Goal: Information Seeking & Learning: Check status

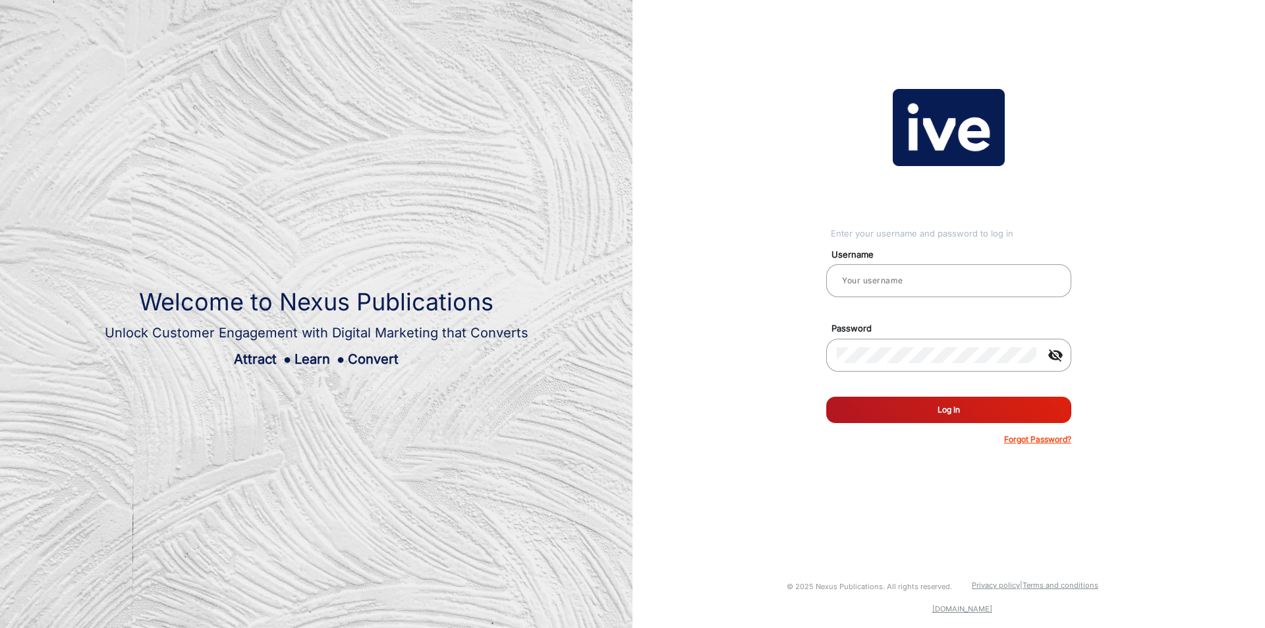
type input "[PERSON_NAME]"
click at [867, 407] on button "Log In" at bounding box center [948, 410] width 245 height 26
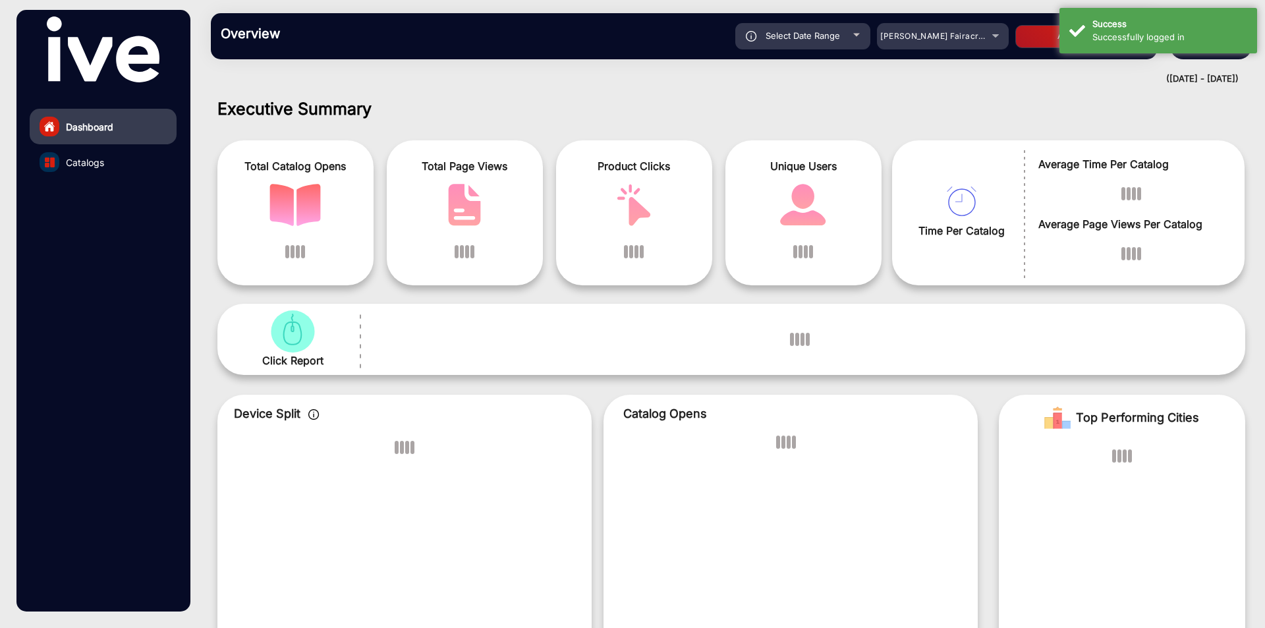
scroll to position [10, 0]
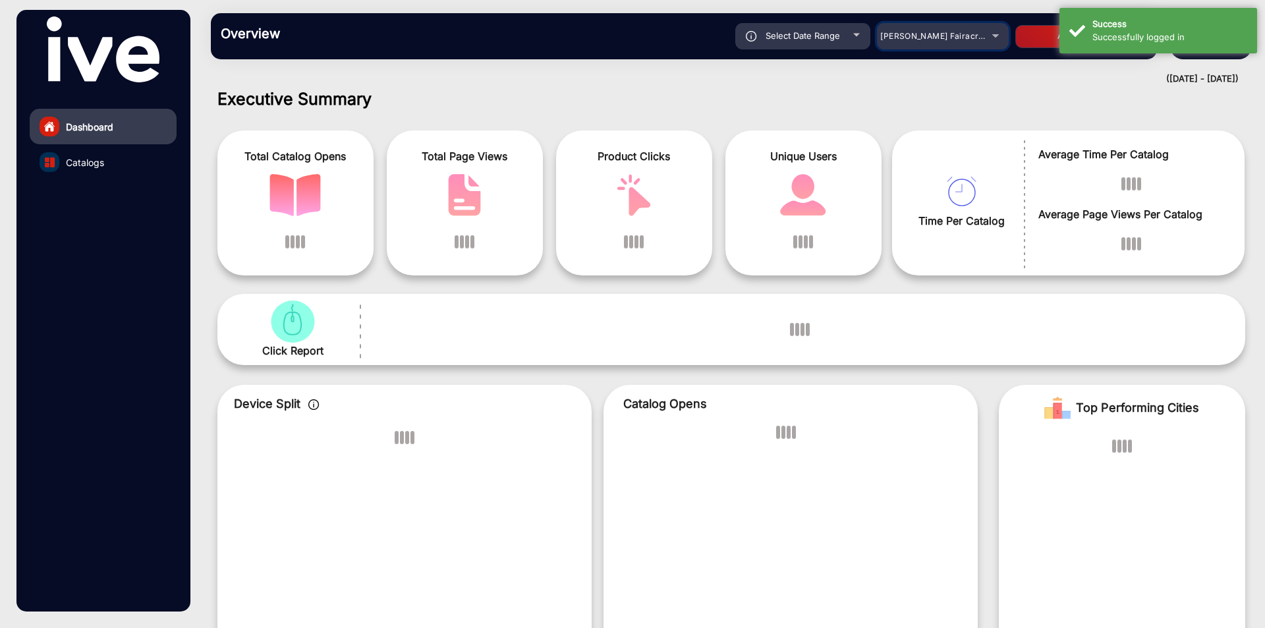
click at [946, 43] on div "[PERSON_NAME] Fairacre Farms" at bounding box center [932, 36] width 105 height 16
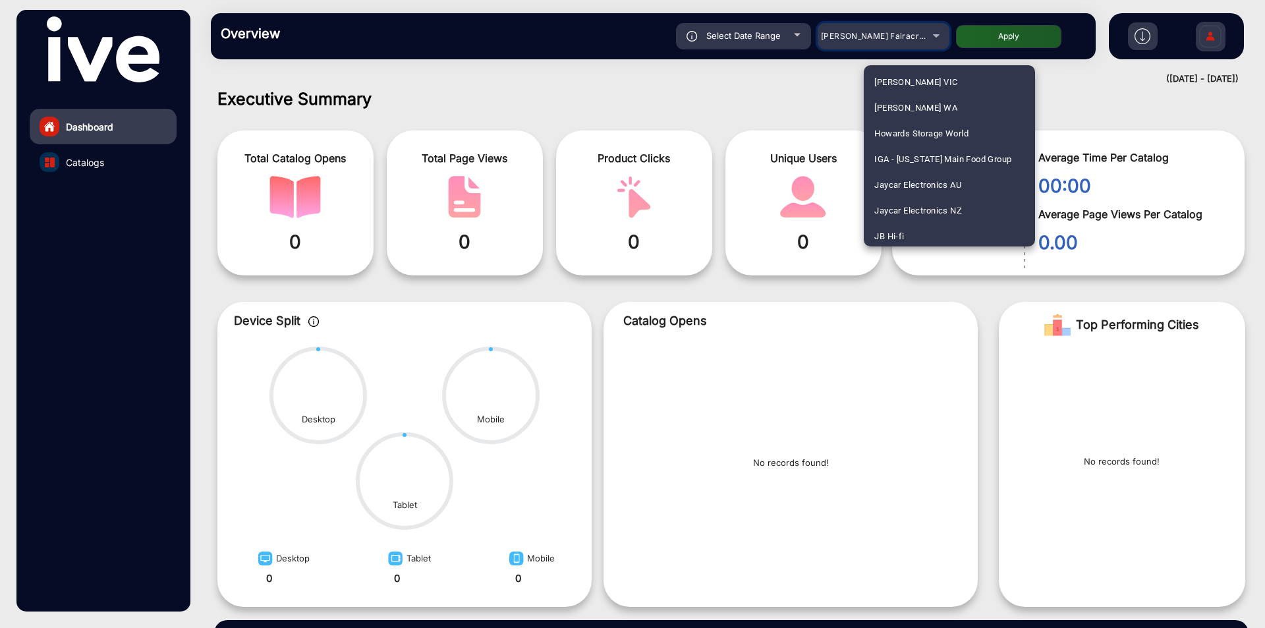
scroll to position [2174, 0]
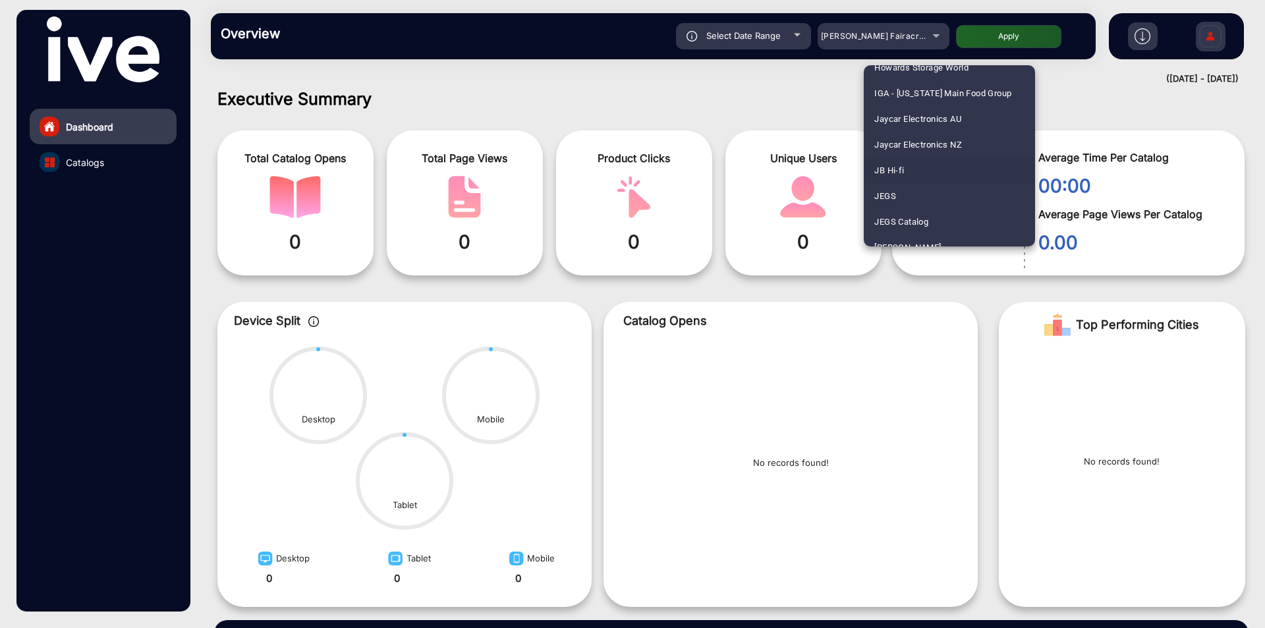
click at [897, 171] on span "JB Hi-fi" at bounding box center [889, 170] width 30 height 26
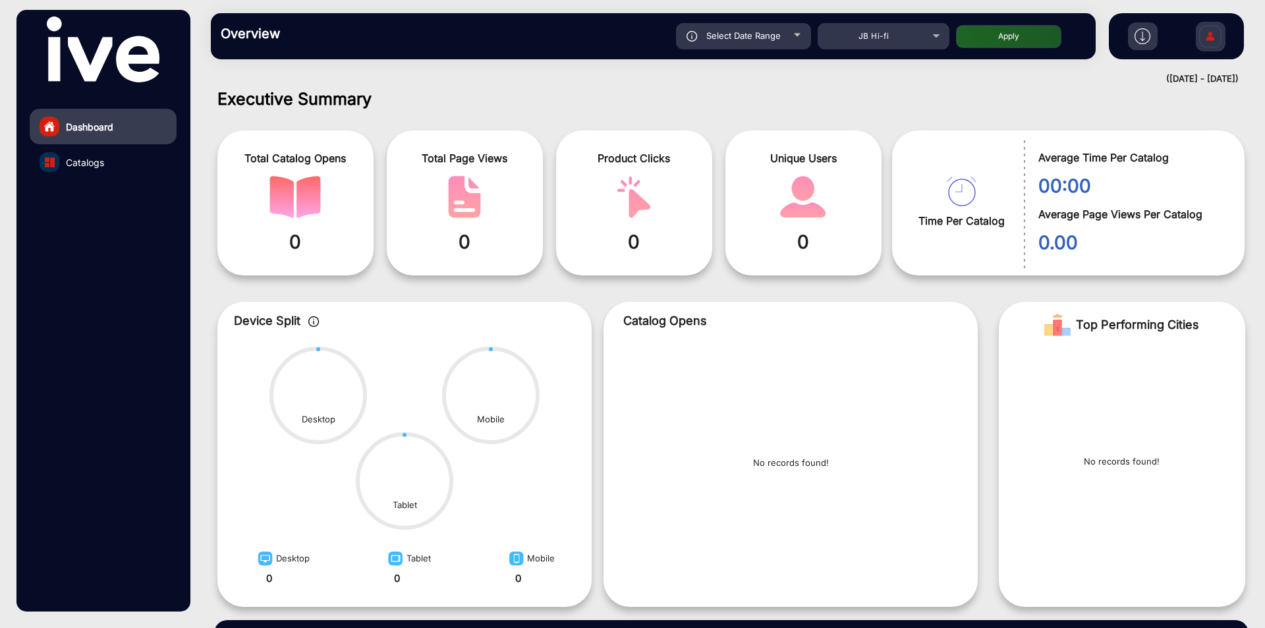
click at [757, 30] on span "Select Date Range" at bounding box center [743, 35] width 74 height 11
type input "[DATE]"
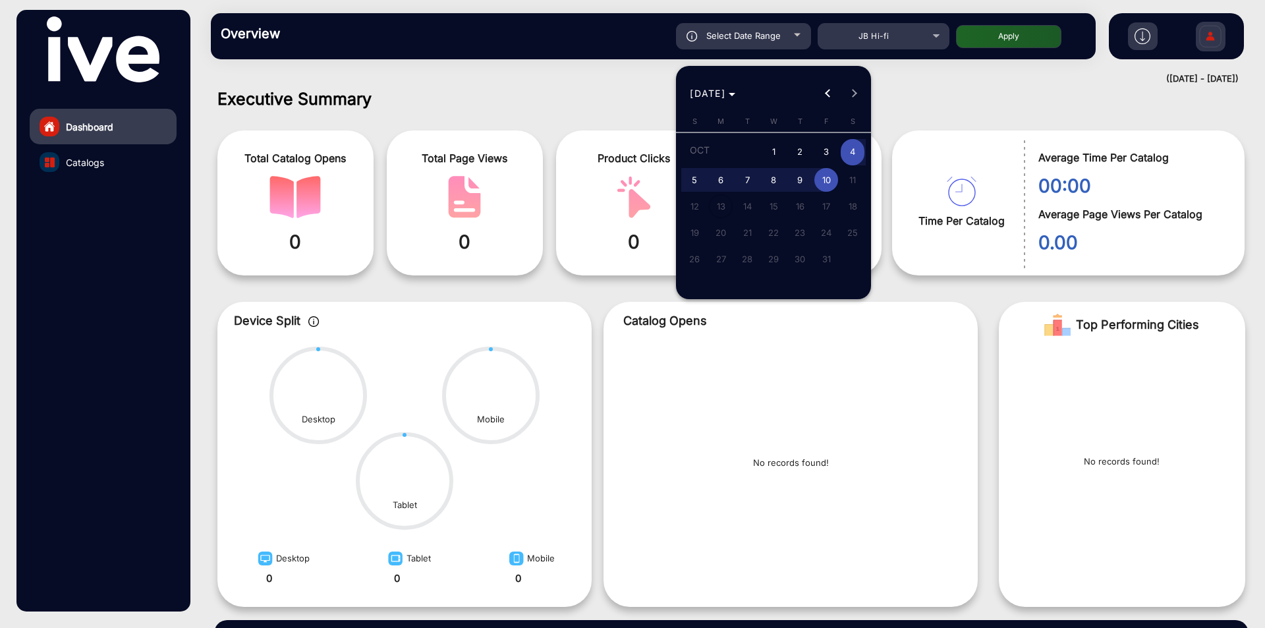
click at [800, 150] on span "2" at bounding box center [800, 152] width 24 height 27
type input "[DATE]"
click at [775, 177] on span "8" at bounding box center [773, 180] width 24 height 24
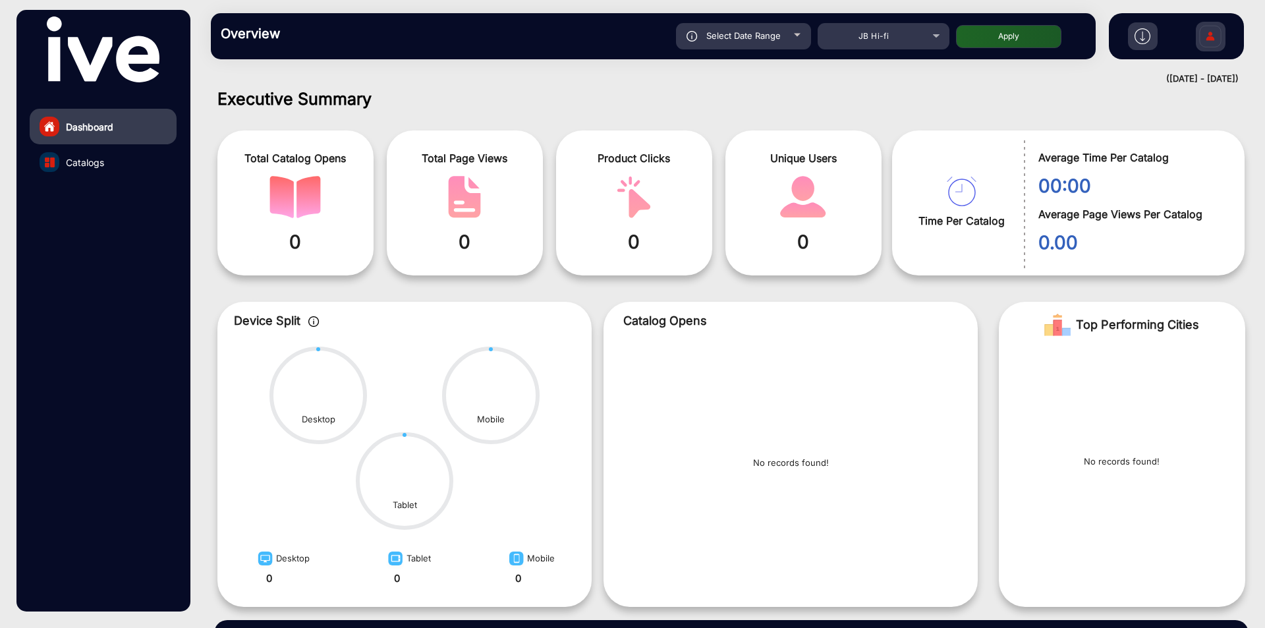
type input "[DATE]"
click at [1002, 37] on button "Apply" at bounding box center [1008, 36] width 105 height 23
type input "[DATE]"
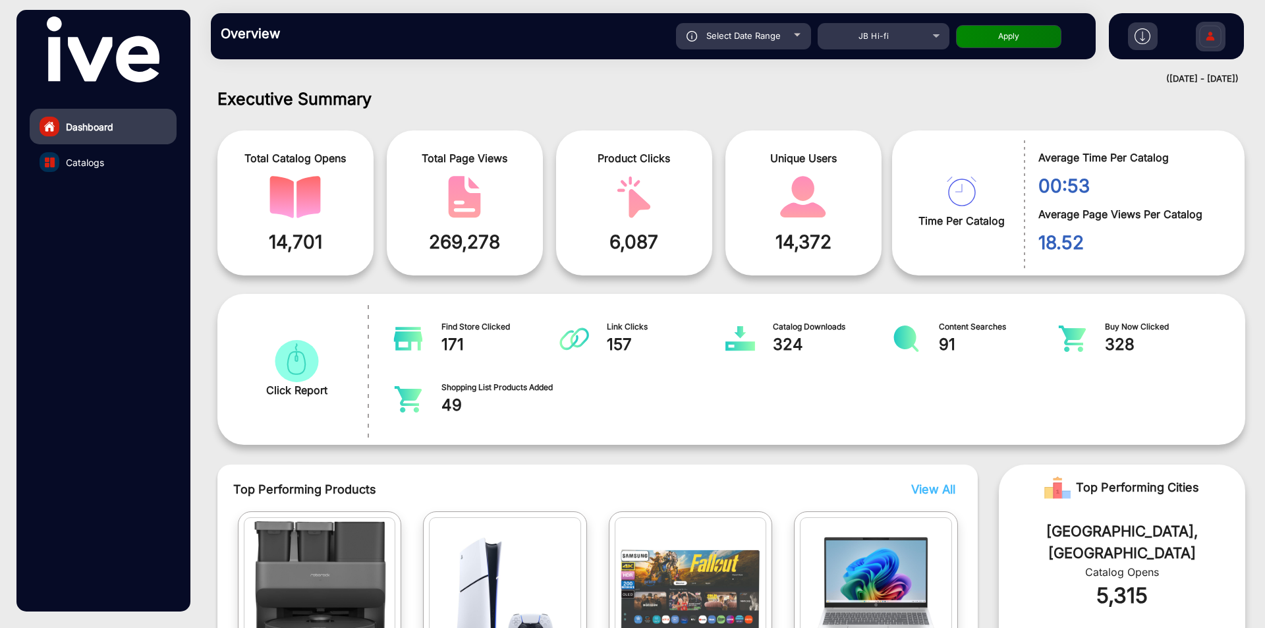
click at [54, 160] on img "catalog" at bounding box center [50, 162] width 10 height 10
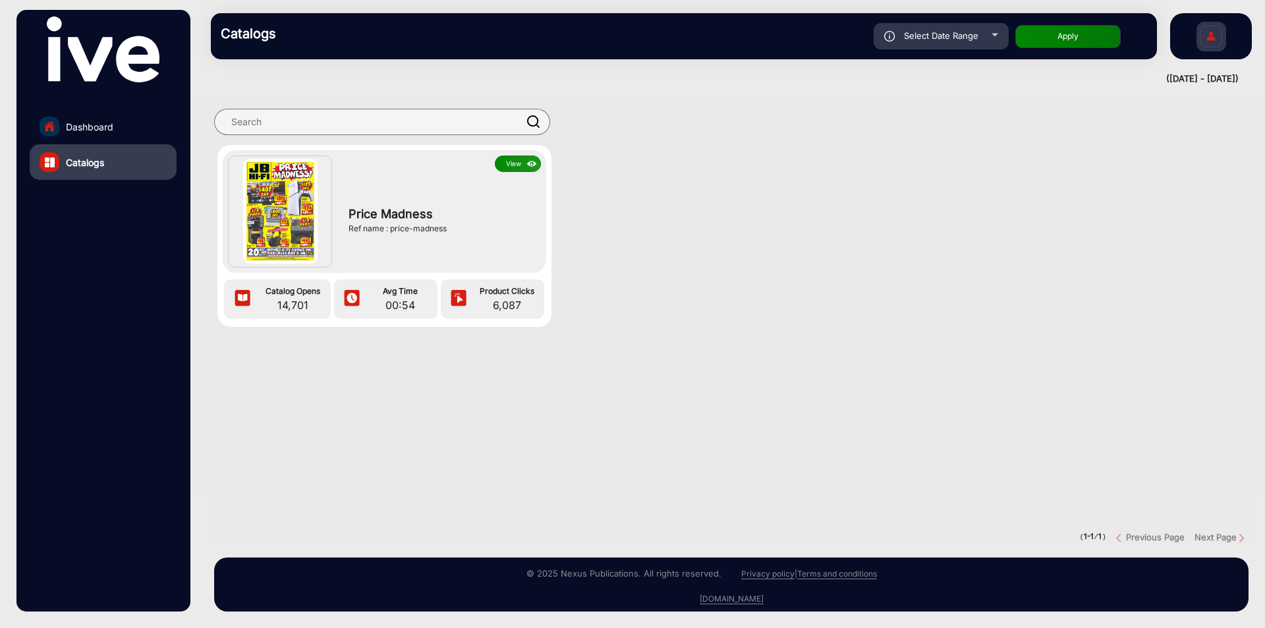
click at [526, 163] on img at bounding box center [531, 164] width 15 height 14
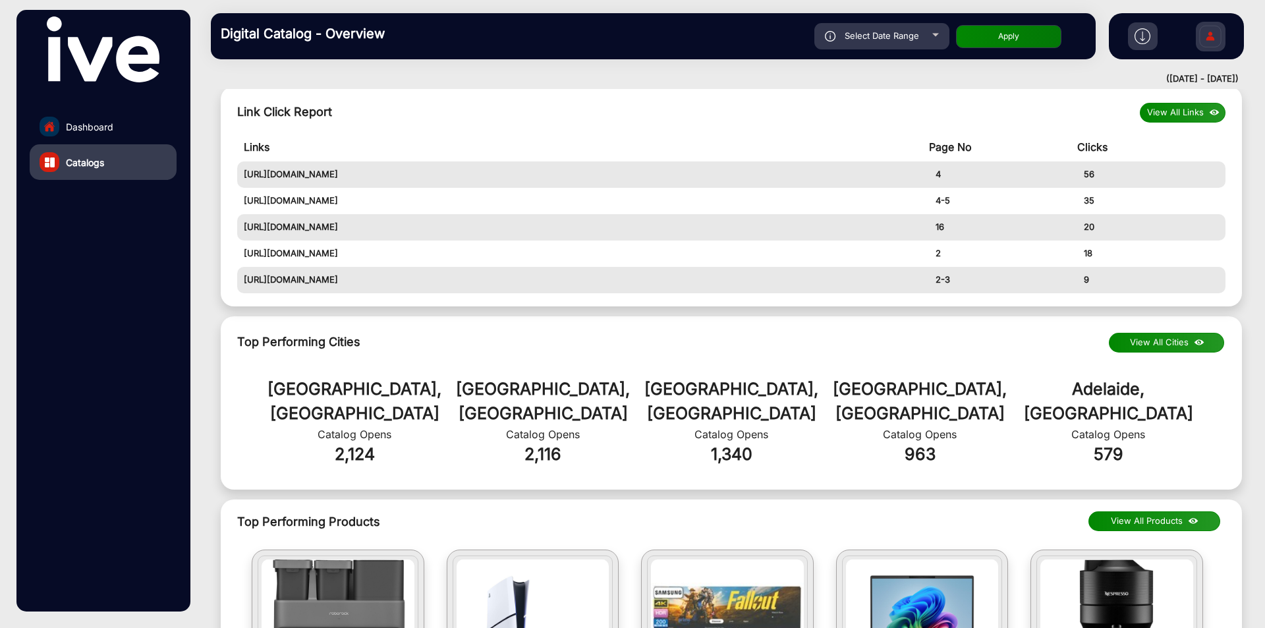
scroll to position [593, 0]
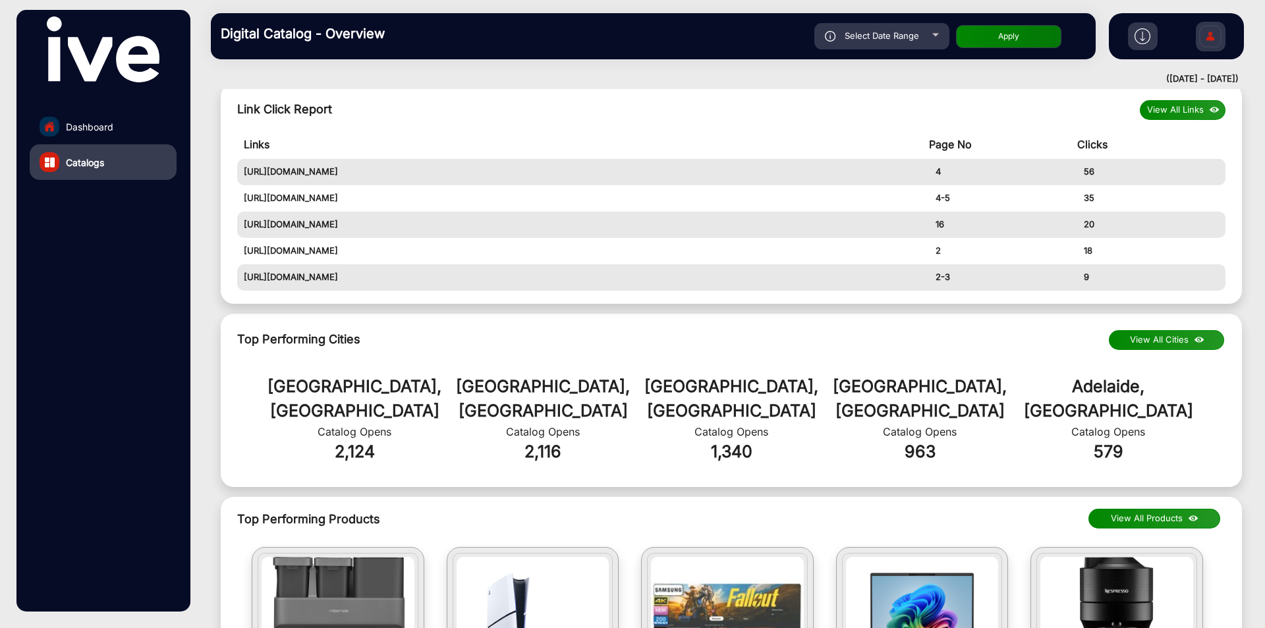
click at [1149, 330] on button "View All Cities" at bounding box center [1166, 340] width 115 height 20
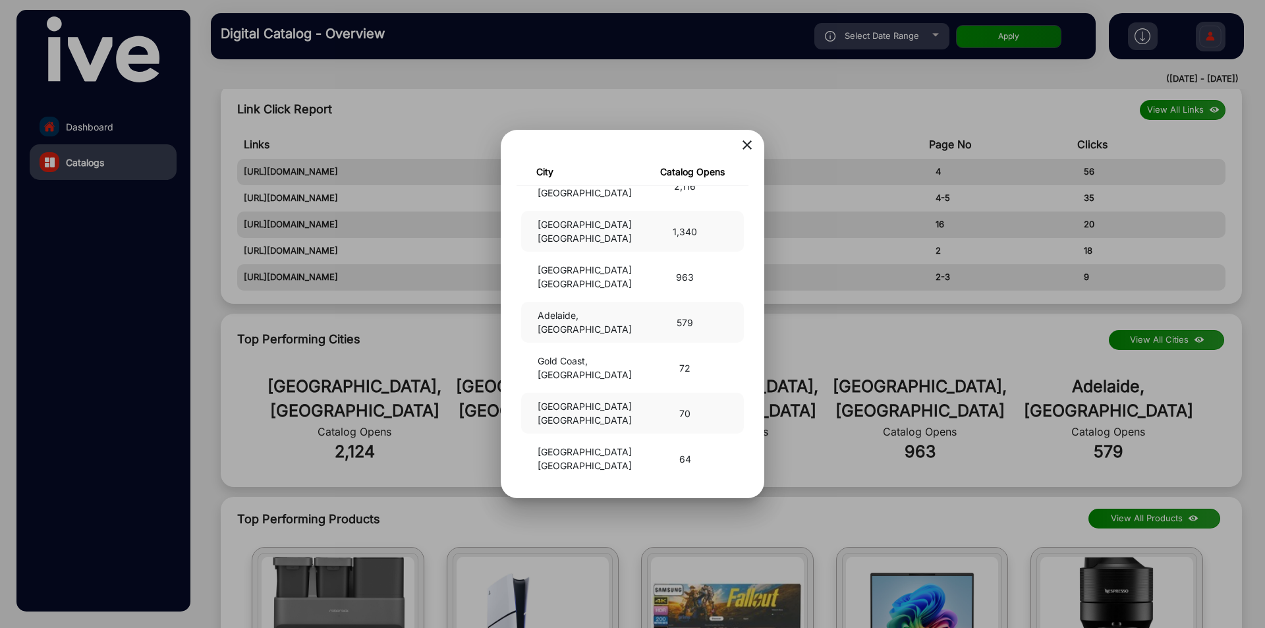
scroll to position [0, 0]
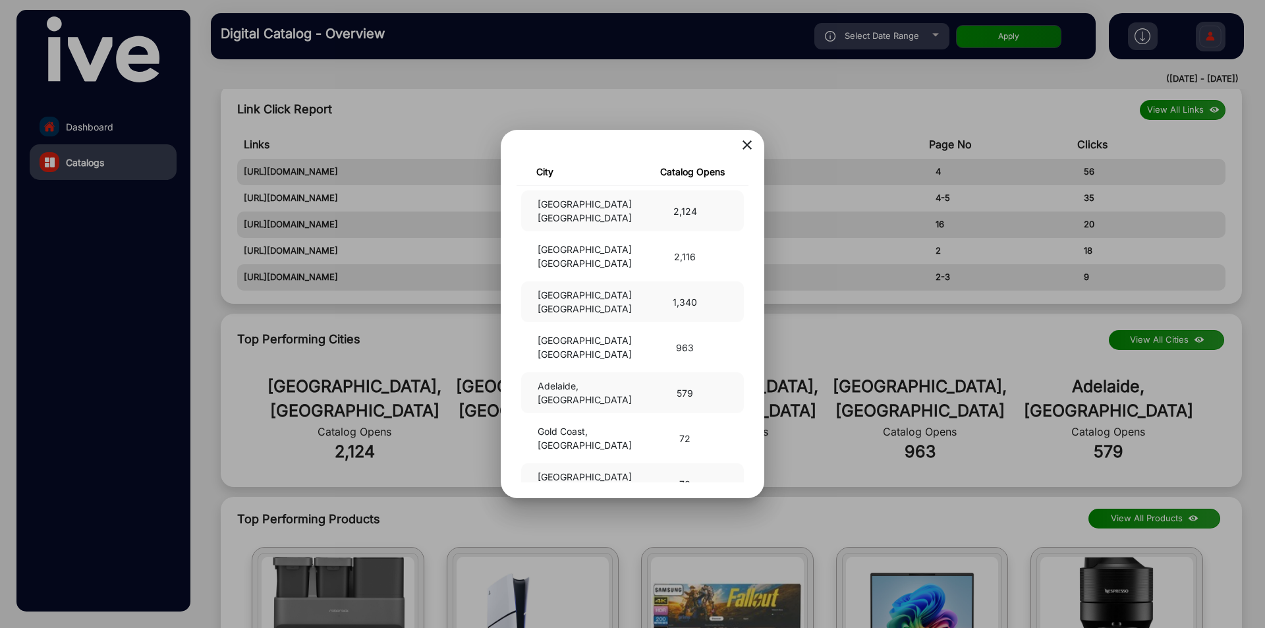
click at [750, 148] on mat-icon "close" at bounding box center [747, 145] width 16 height 16
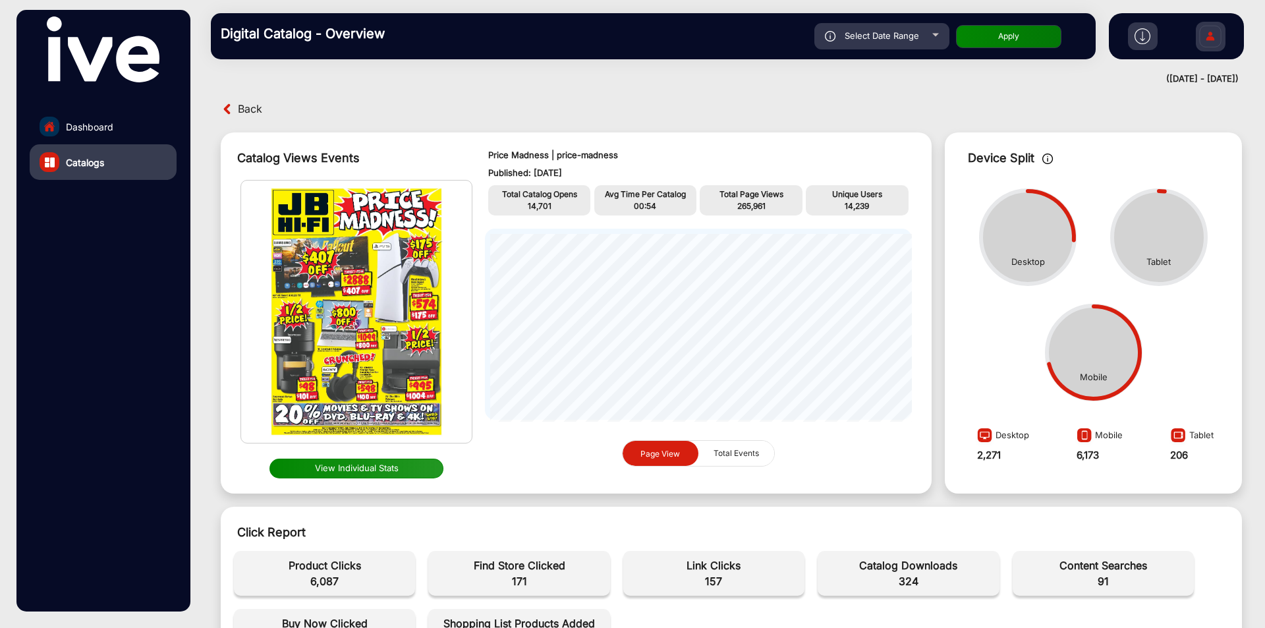
click at [993, 121] on div "Catalog Views Events View Individual Stats Price Madness | price-madness Publis…" at bounding box center [730, 312] width 1047 height 387
click at [1139, 42] on img at bounding box center [1142, 36] width 16 height 16
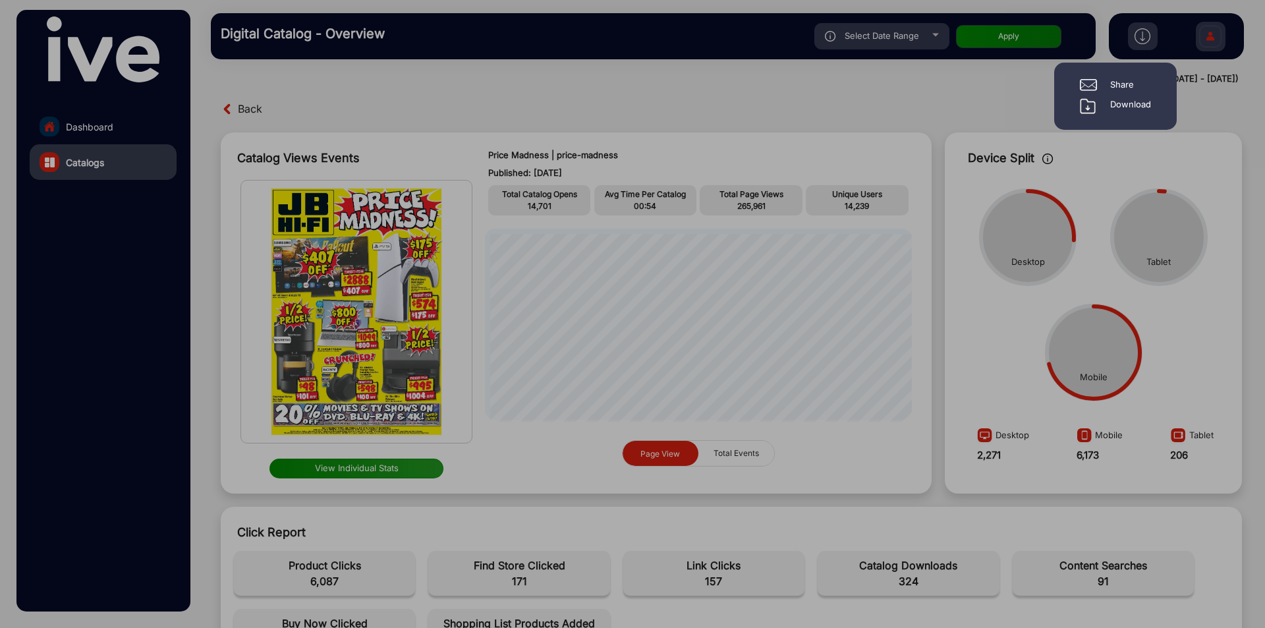
click at [1120, 107] on div "Download" at bounding box center [1130, 106] width 41 height 16
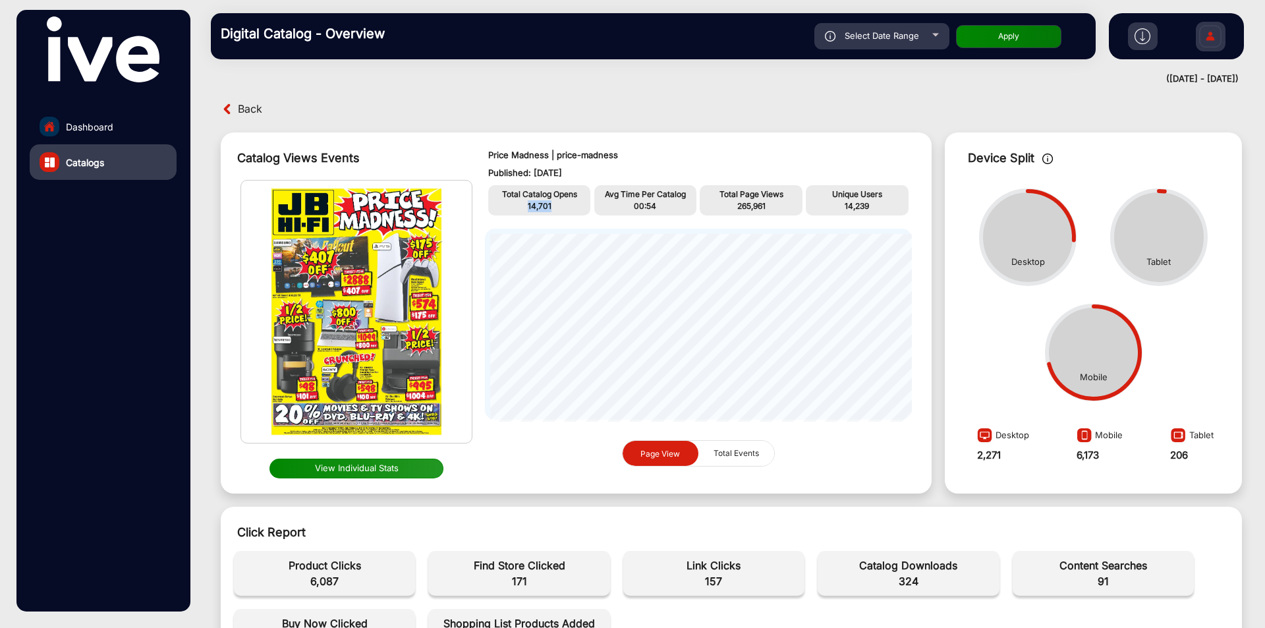
drag, startPoint x: 568, startPoint y: 204, endPoint x: 515, endPoint y: 207, distance: 52.8
click at [515, 207] on p "14,701" at bounding box center [539, 206] width 96 height 12
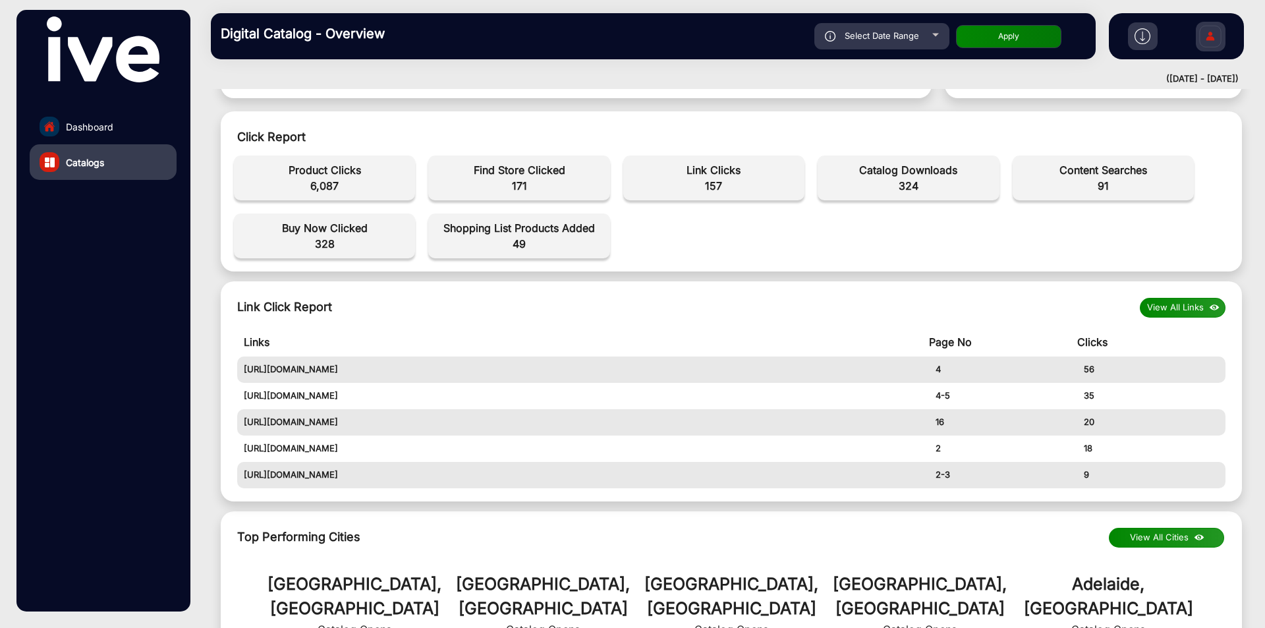
scroll to position [659, 0]
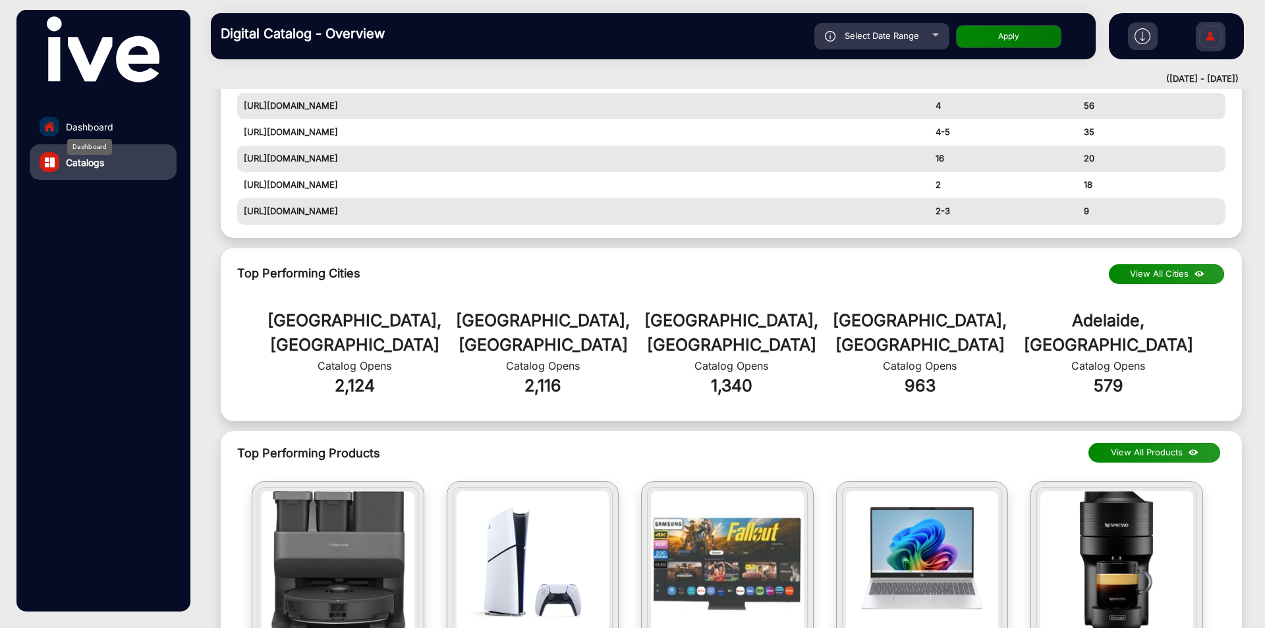
drag, startPoint x: 66, startPoint y: 124, endPoint x: 81, endPoint y: 135, distance: 18.5
click at [81, 139] on div "Dashboard" at bounding box center [89, 147] width 45 height 16
click at [82, 127] on span "Dashboard" at bounding box center [89, 127] width 47 height 14
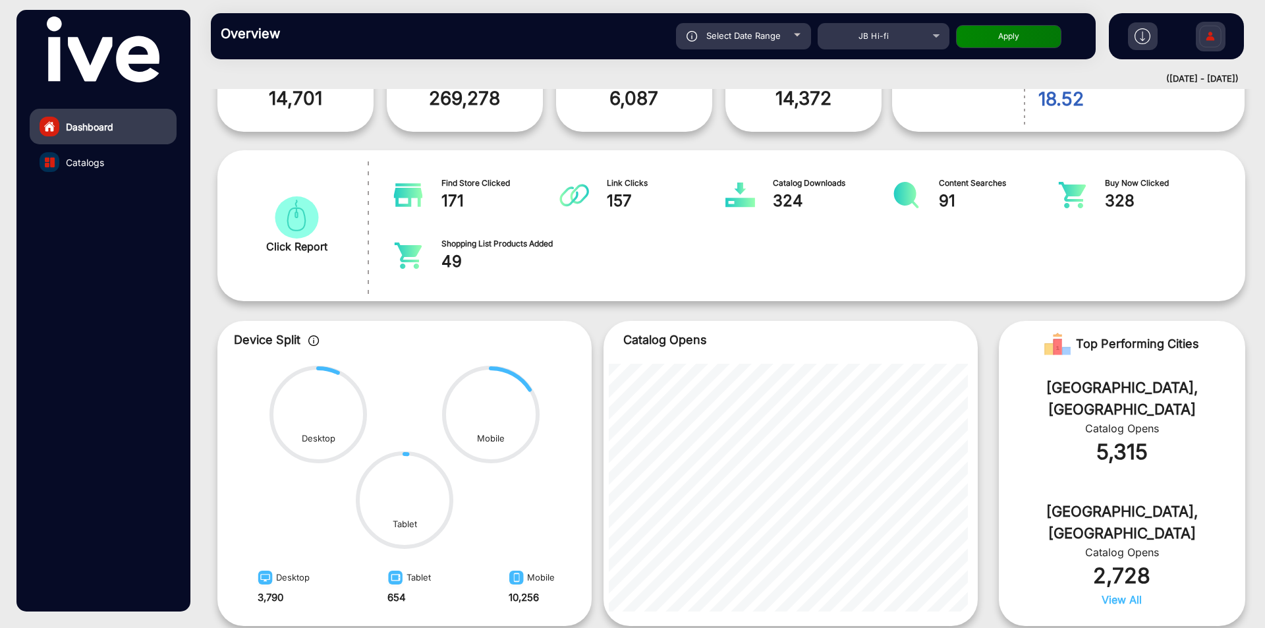
scroll to position [10, 0]
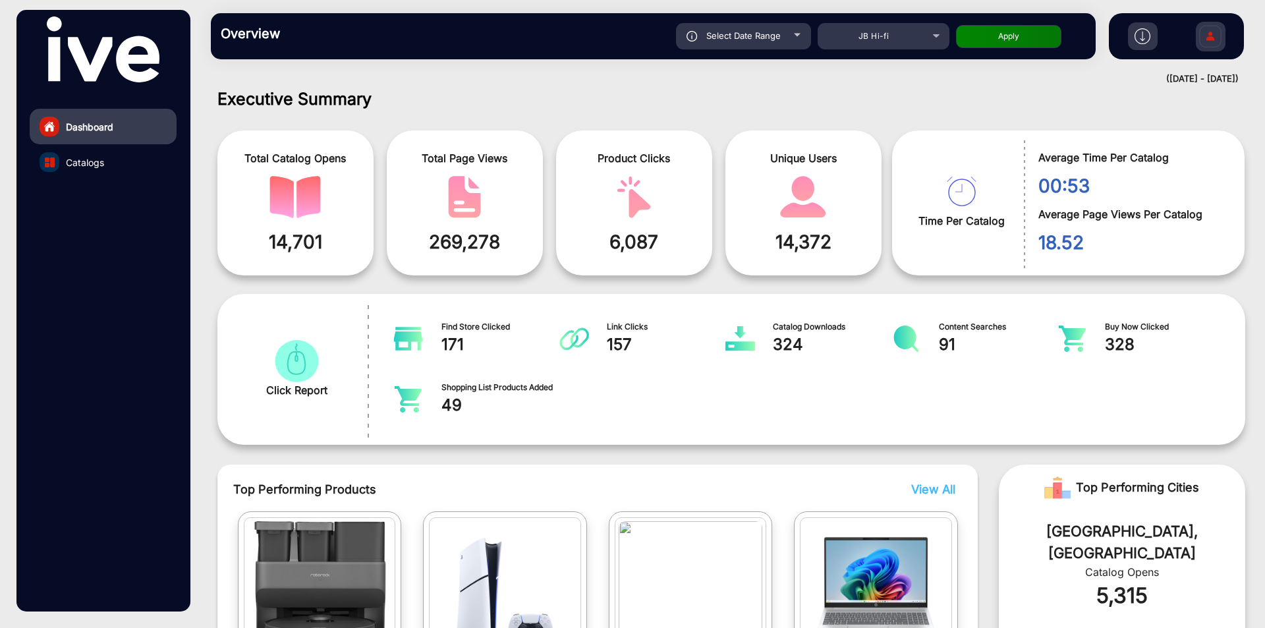
click at [117, 161] on link "Catalogs" at bounding box center [103, 162] width 147 height 36
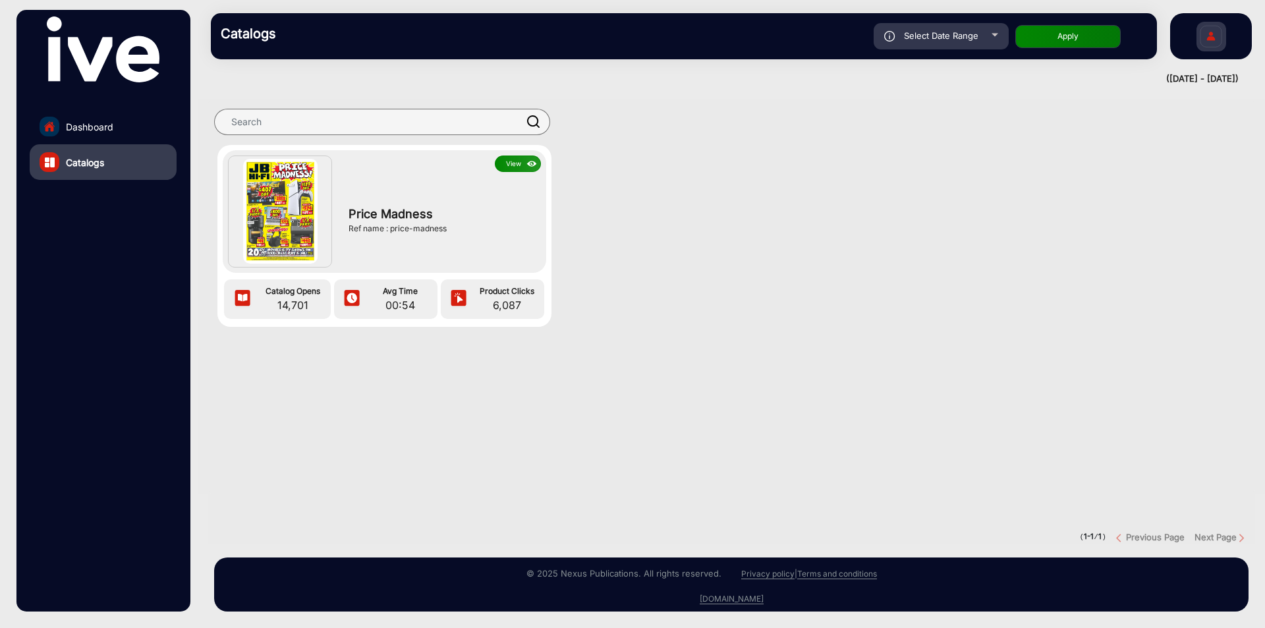
click at [156, 125] on link "Dashboard" at bounding box center [103, 127] width 147 height 36
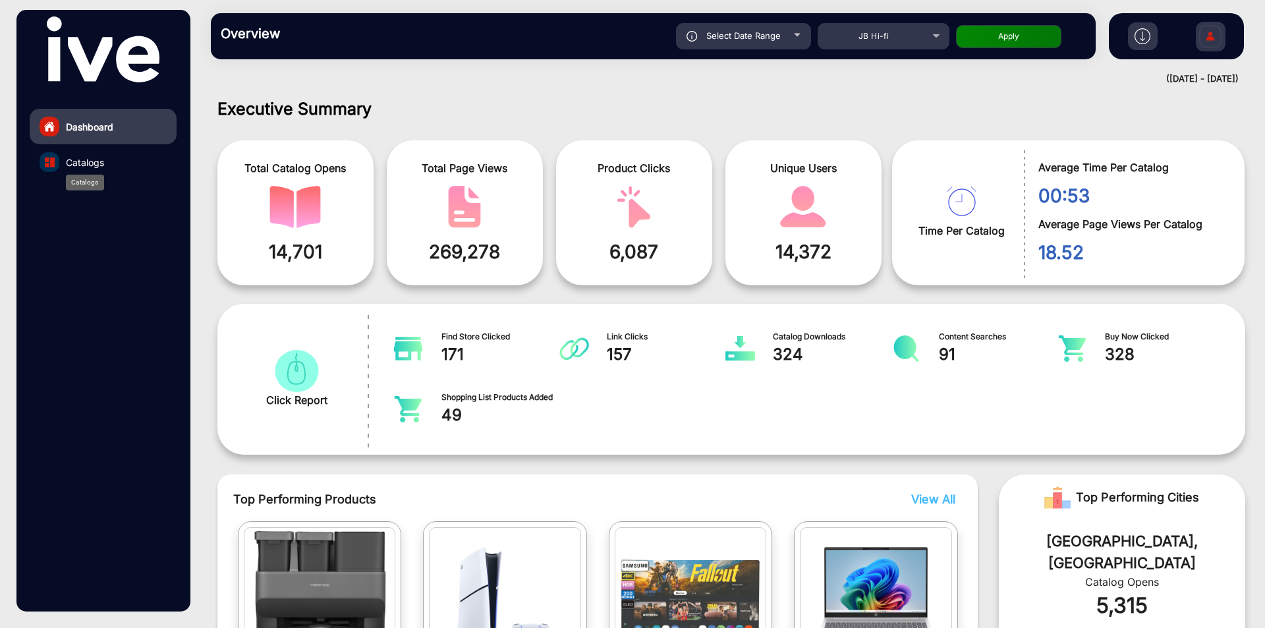
click at [99, 175] on div "Catalogs" at bounding box center [85, 183] width 38 height 16
click at [99, 165] on span "Catalogs" at bounding box center [85, 162] width 38 height 14
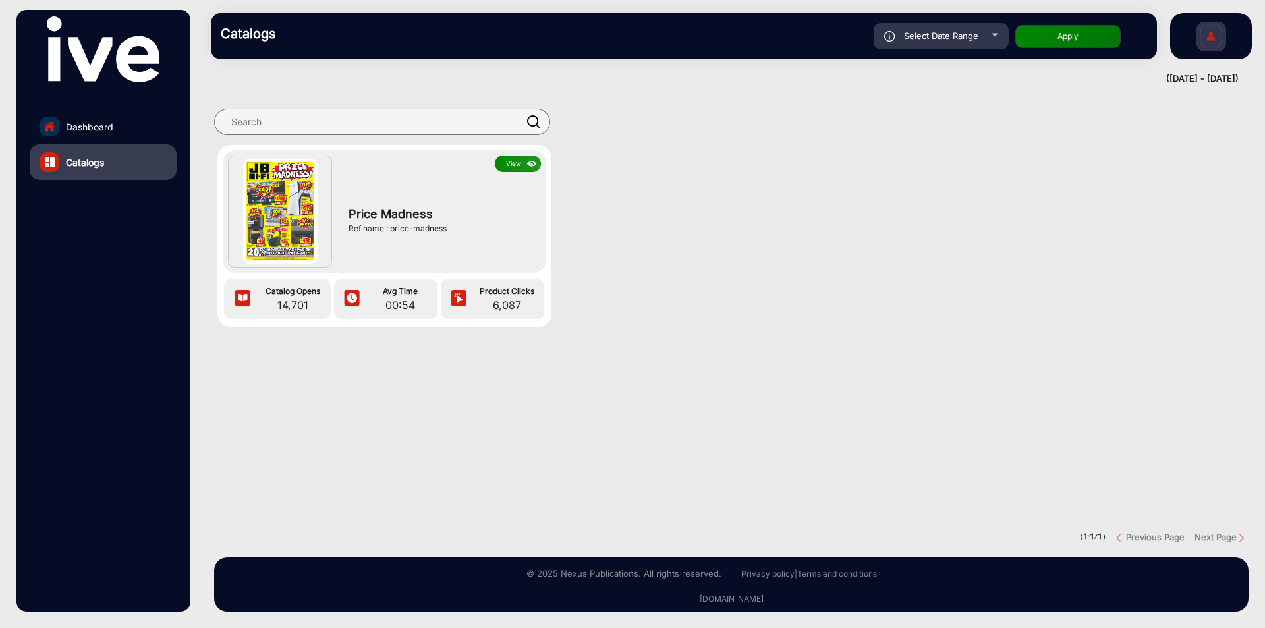
click at [519, 168] on button "View" at bounding box center [518, 163] width 46 height 16
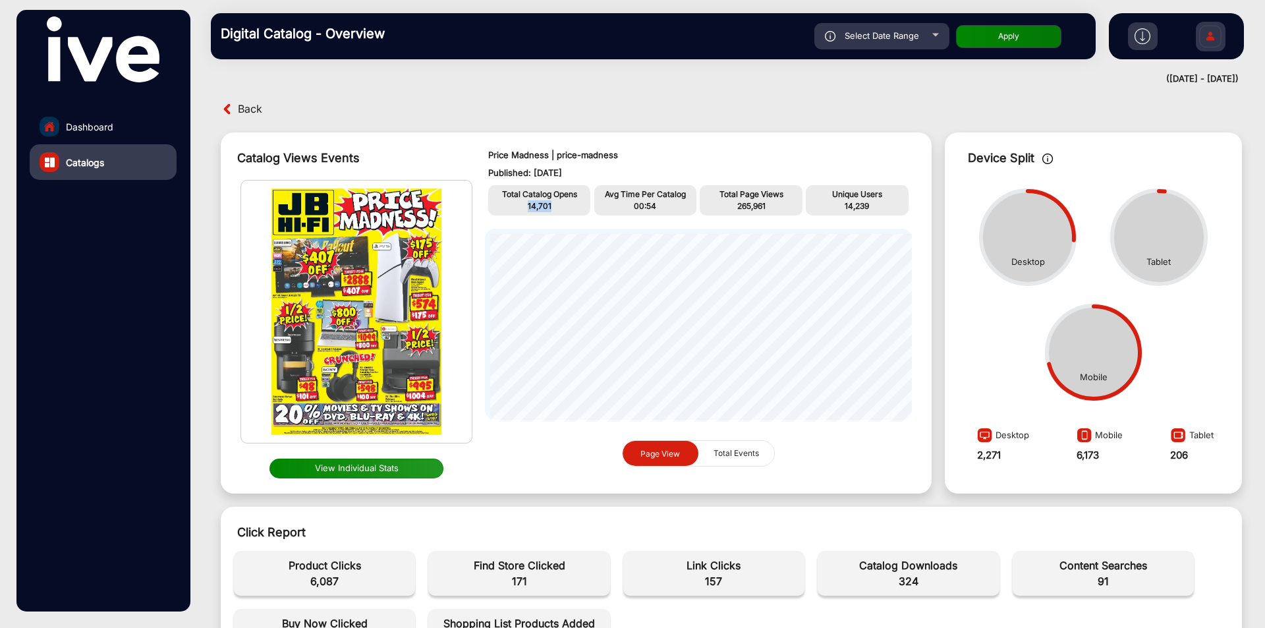
drag, startPoint x: 554, startPoint y: 206, endPoint x: 514, endPoint y: 207, distance: 39.5
click at [514, 207] on p "14,701" at bounding box center [539, 206] width 96 height 12
click at [91, 128] on span "Dashboard" at bounding box center [89, 127] width 47 height 14
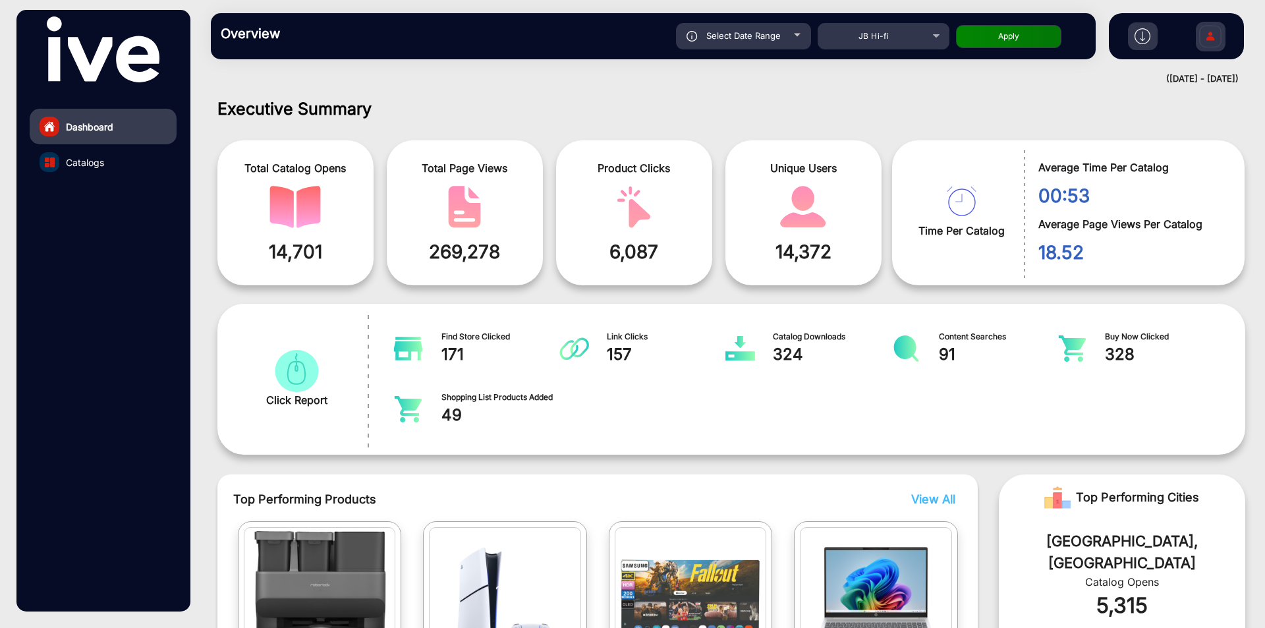
click at [92, 166] on span "Catalogs" at bounding box center [85, 162] width 38 height 14
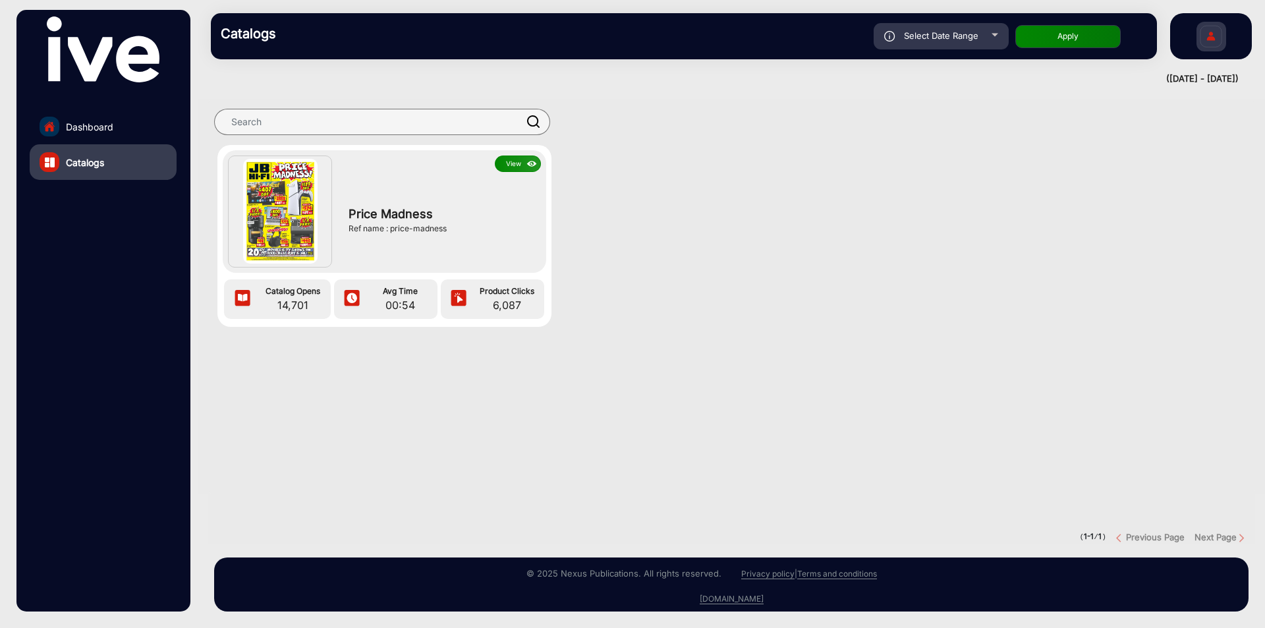
click at [523, 167] on button "View" at bounding box center [518, 163] width 46 height 16
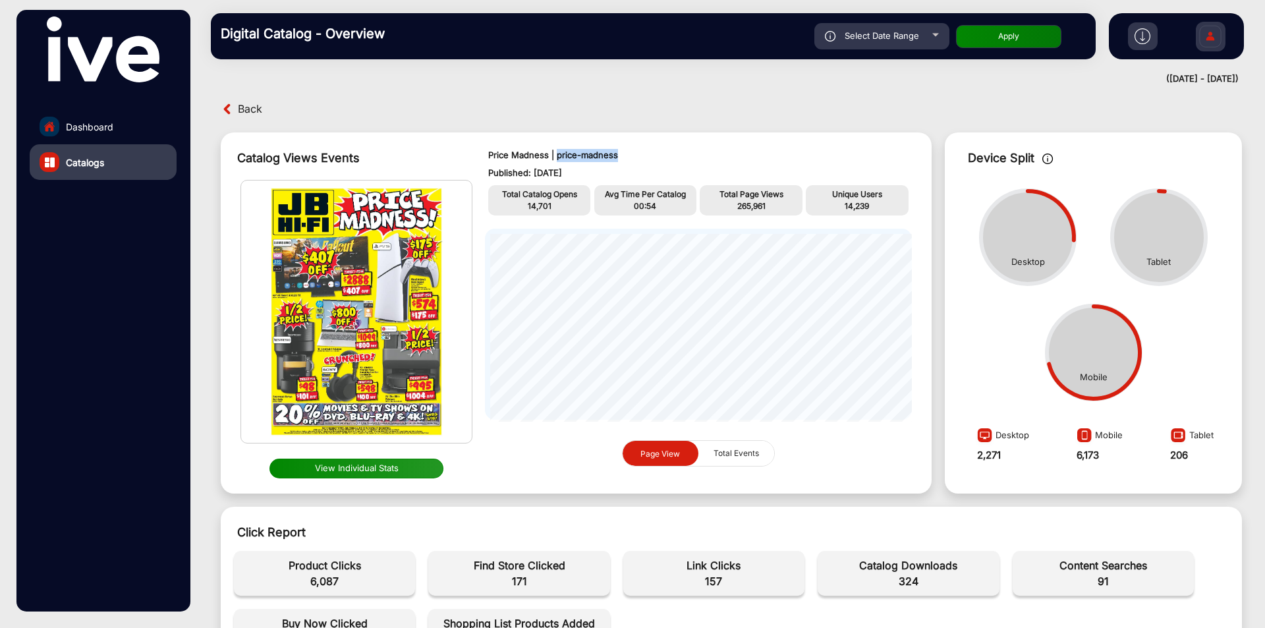
drag, startPoint x: 618, startPoint y: 157, endPoint x: 555, endPoint y: 155, distance: 63.3
click at [555, 155] on p "Price Madness | price-madness" at bounding box center [698, 155] width 420 height 13
copy p "price-madness"
drag, startPoint x: 524, startPoint y: 199, endPoint x: 556, endPoint y: 203, distance: 32.5
click at [556, 203] on div "Total Catalog Opens 14,701" at bounding box center [539, 200] width 103 height 30
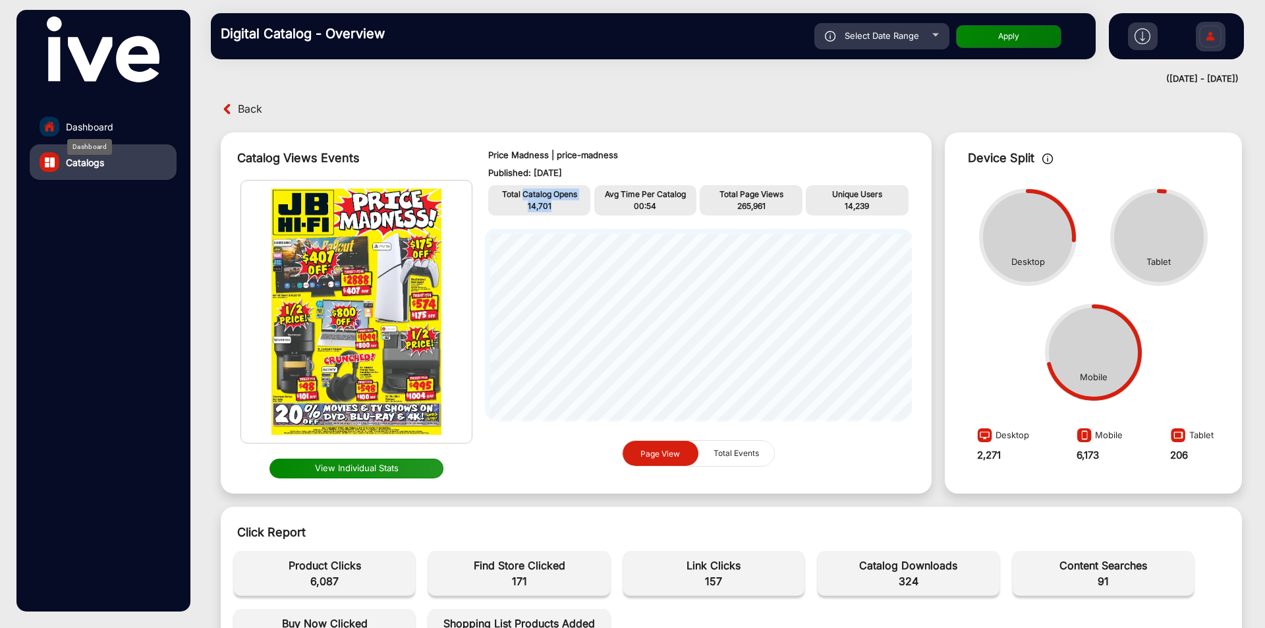
click at [108, 129] on span "Dashboard" at bounding box center [89, 127] width 47 height 14
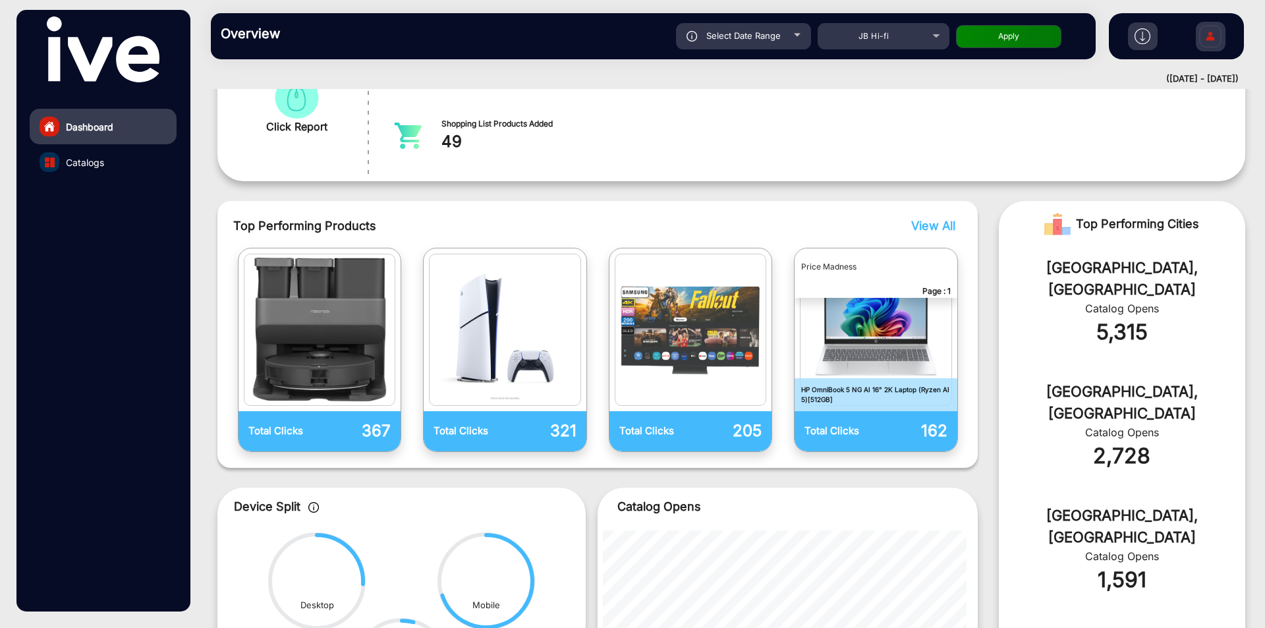
scroll to position [471, 0]
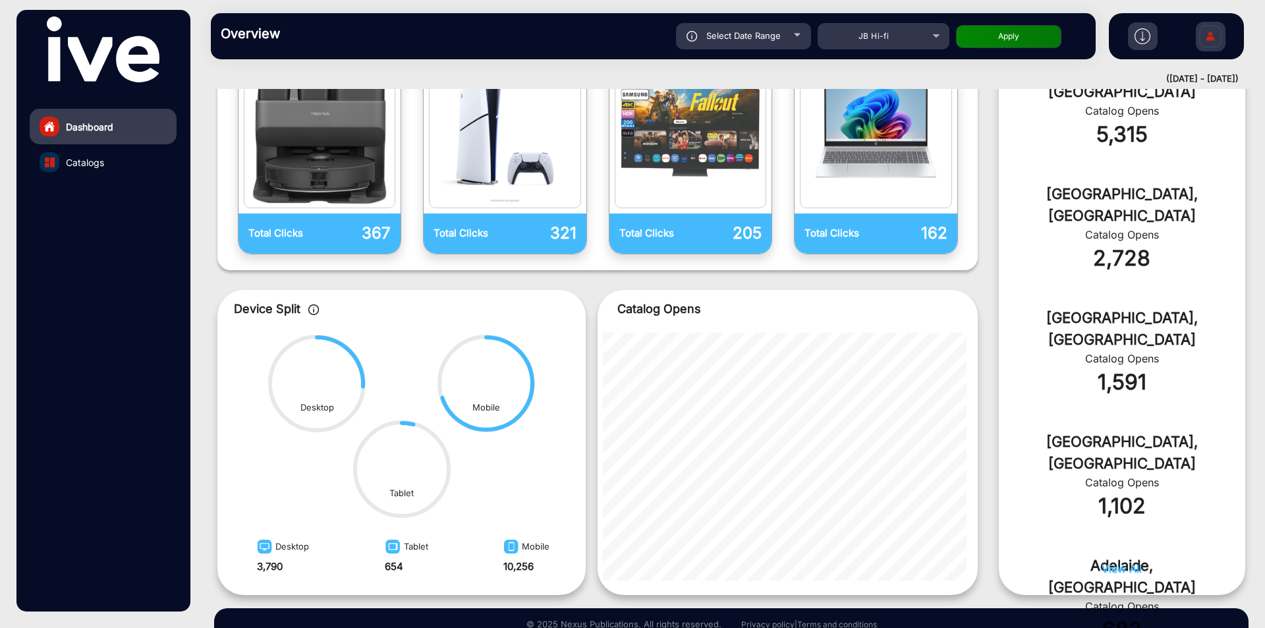
click at [1112, 568] on span "View All" at bounding box center [1121, 568] width 40 height 13
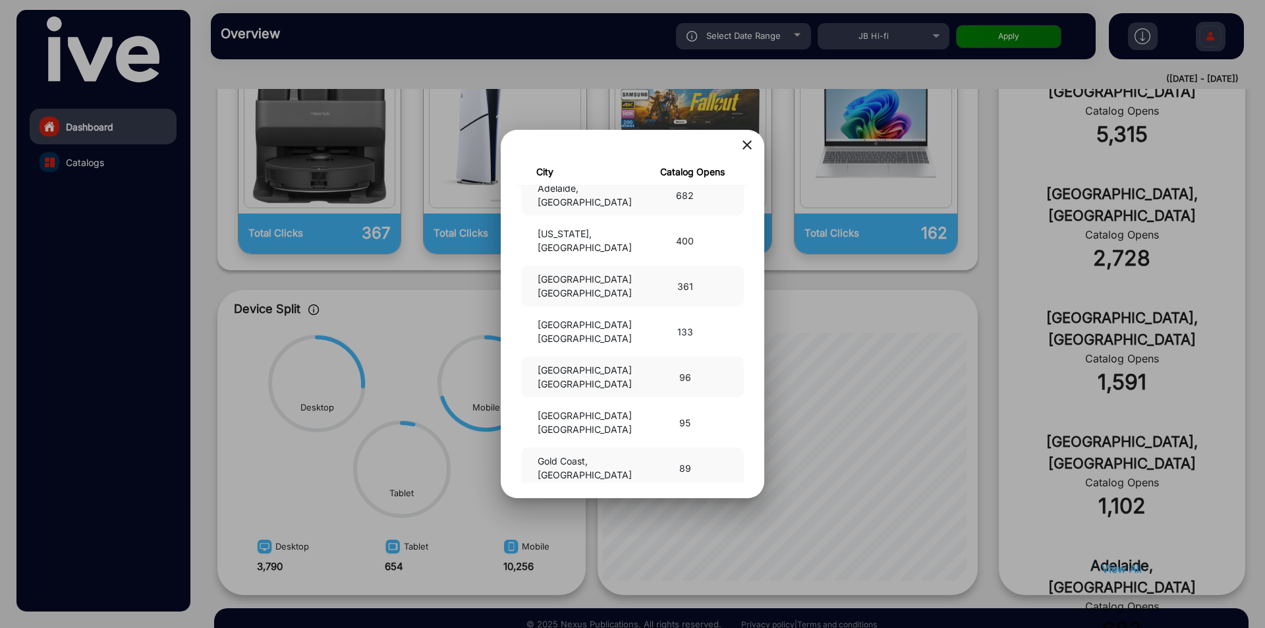
scroll to position [0, 0]
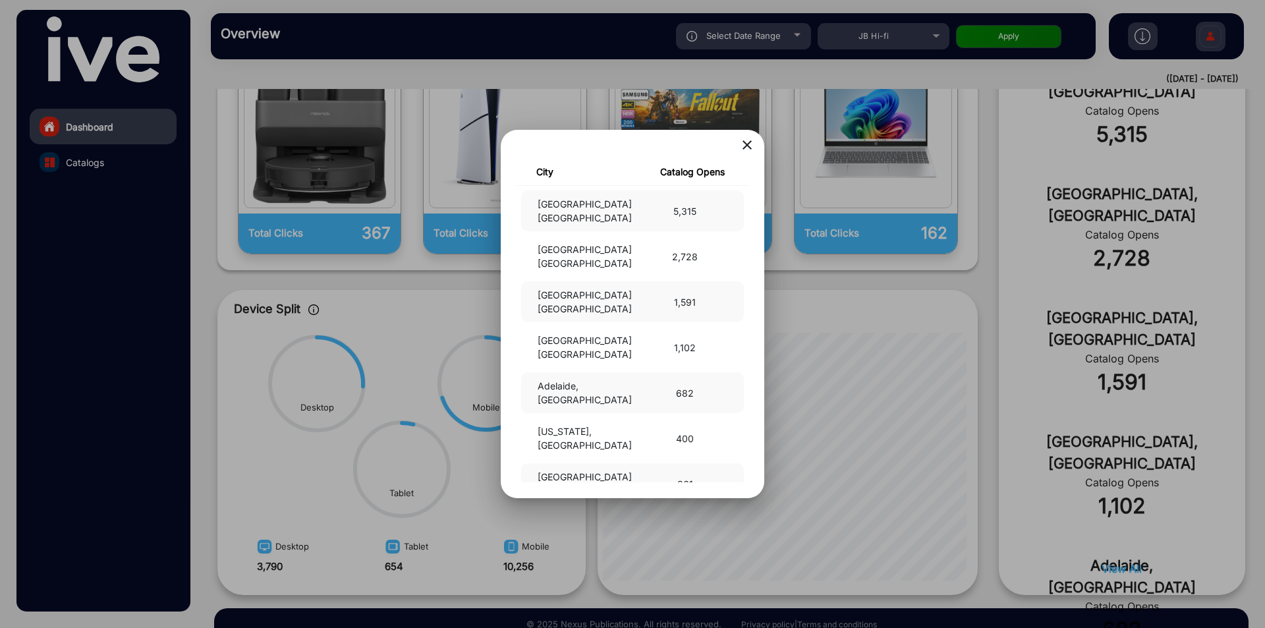
click at [750, 148] on mat-icon "close" at bounding box center [747, 145] width 16 height 16
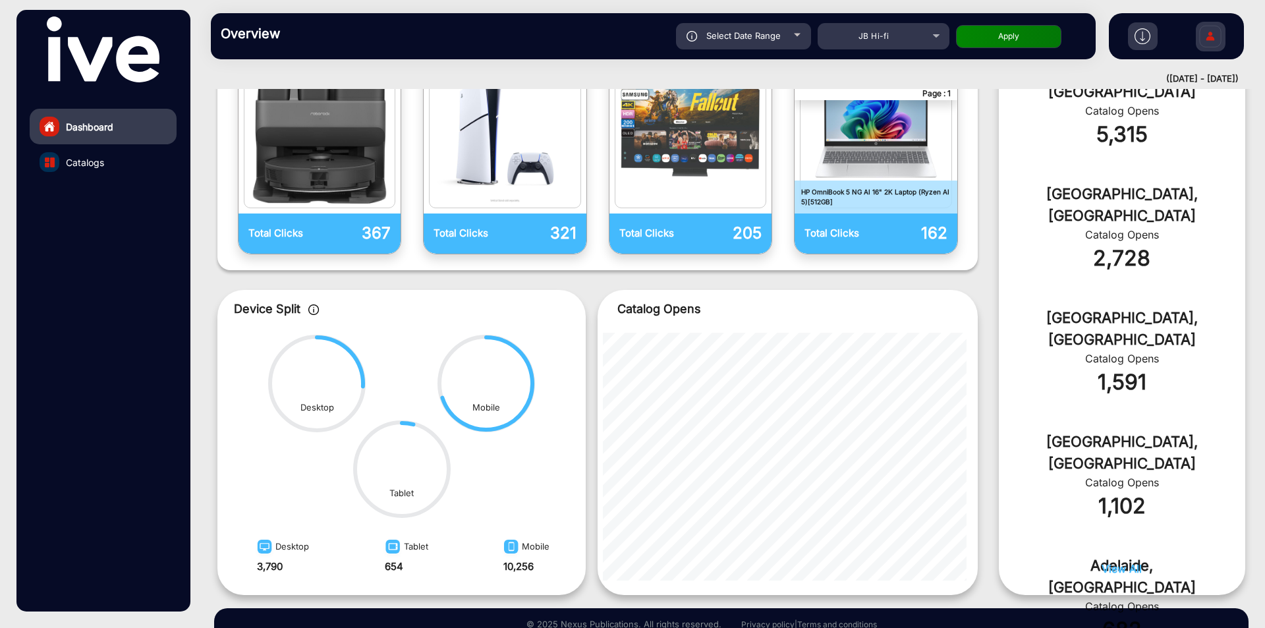
scroll to position [405, 0]
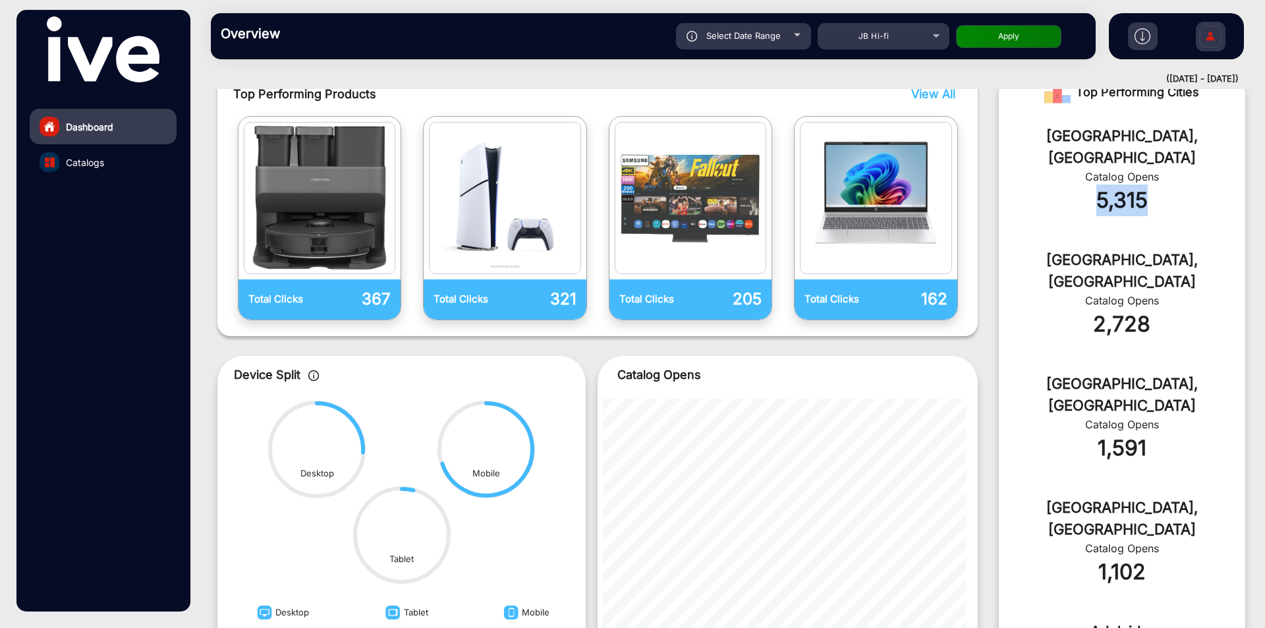
drag, startPoint x: 1079, startPoint y: 181, endPoint x: 1200, endPoint y: 184, distance: 121.2
click at [1219, 184] on div "5,315" at bounding box center [1121, 200] width 207 height 32
click at [1174, 185] on div "5,315" at bounding box center [1121, 200] width 207 height 32
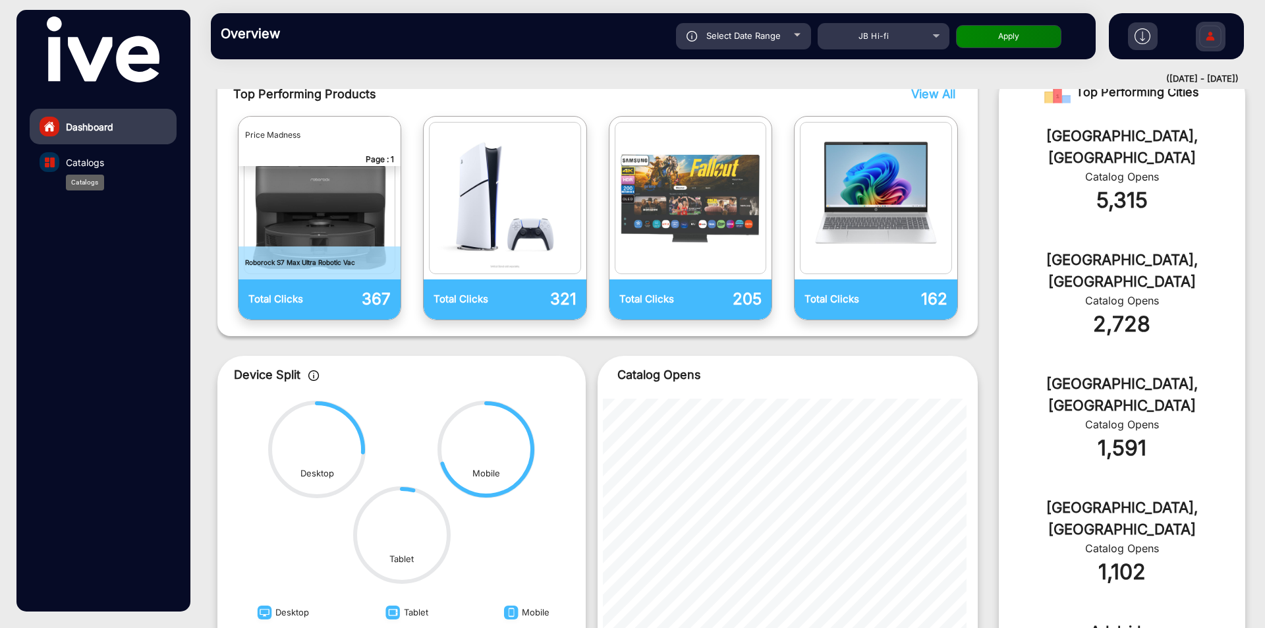
click at [97, 168] on span "Catalogs" at bounding box center [85, 162] width 38 height 14
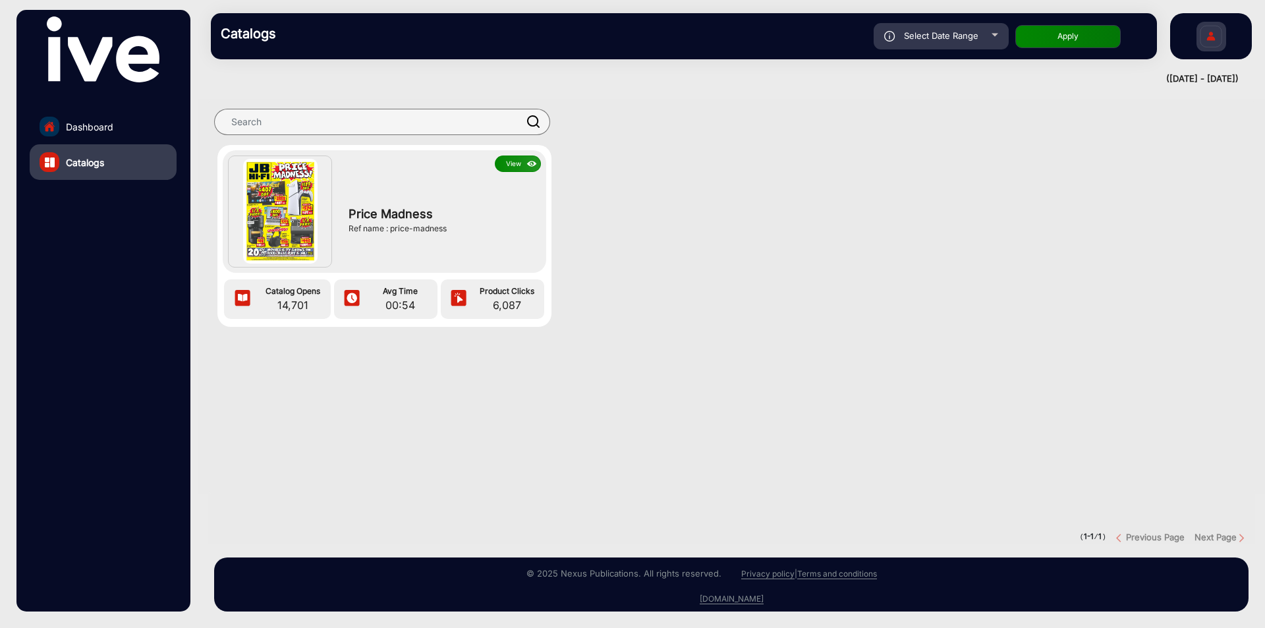
click at [503, 163] on button "View" at bounding box center [518, 163] width 46 height 16
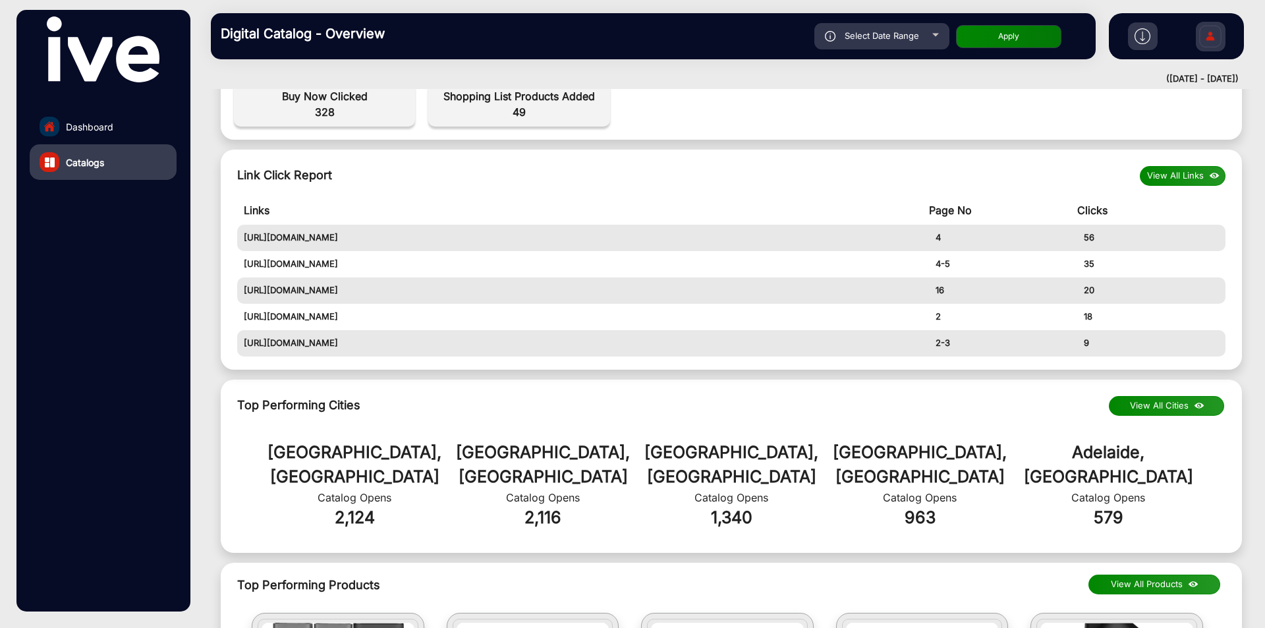
scroll to position [725, 0]
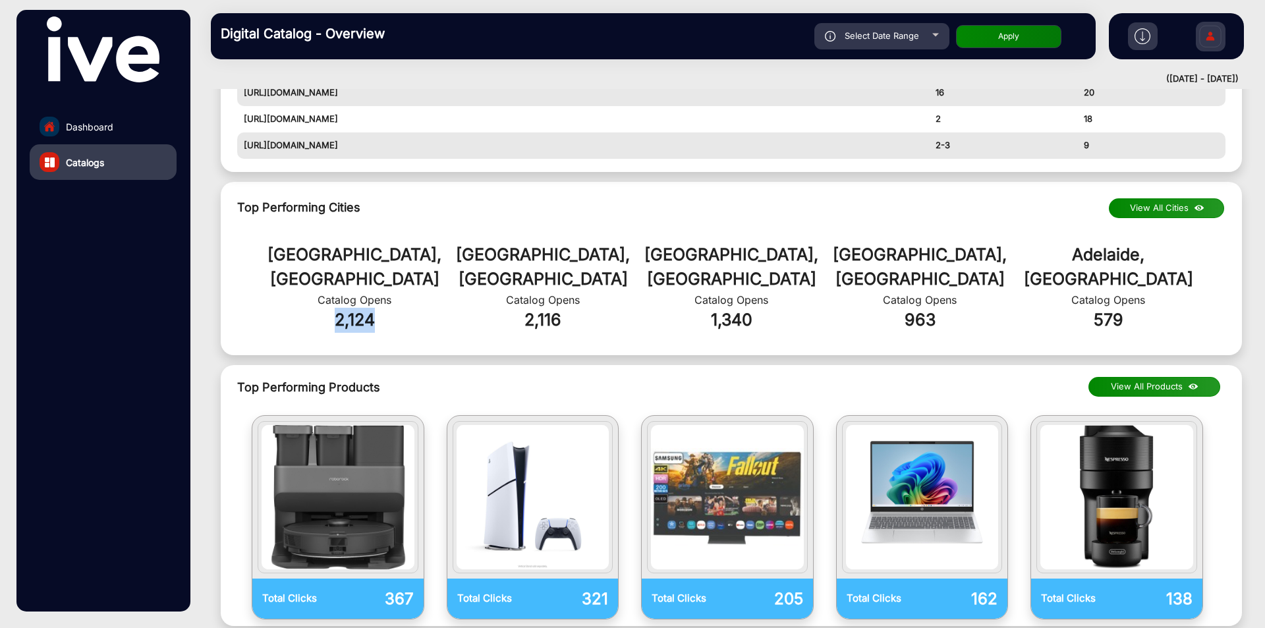
drag, startPoint x: 321, startPoint y: 300, endPoint x: 401, endPoint y: 288, distance: 81.2
click at [401, 308] on div "2,124" at bounding box center [354, 320] width 188 height 25
click at [402, 308] on div "2,124" at bounding box center [354, 320] width 188 height 25
drag, startPoint x: 580, startPoint y: 292, endPoint x: 495, endPoint y: 303, distance: 85.0
click at [495, 308] on div "2,116" at bounding box center [543, 320] width 188 height 25
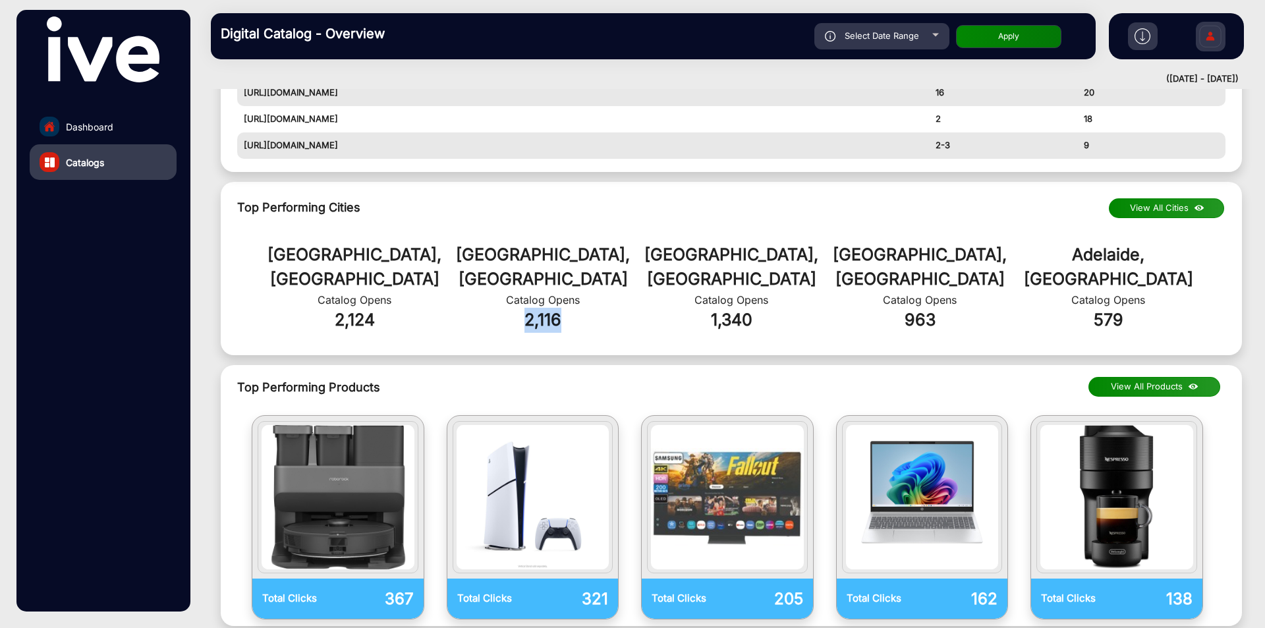
click at [493, 308] on div "2,116" at bounding box center [543, 320] width 188 height 25
drag, startPoint x: 568, startPoint y: 299, endPoint x: 512, endPoint y: 298, distance: 56.0
click at [512, 308] on div "2,116" at bounding box center [543, 320] width 188 height 25
click at [480, 309] on div "Sydney, AU Catalog Opens 2,124 Melbourne, AU Catalog Opens 2,116 Brisbane, AU C…" at bounding box center [731, 287] width 1008 height 123
click at [497, 308] on div "2,116" at bounding box center [543, 320] width 188 height 25
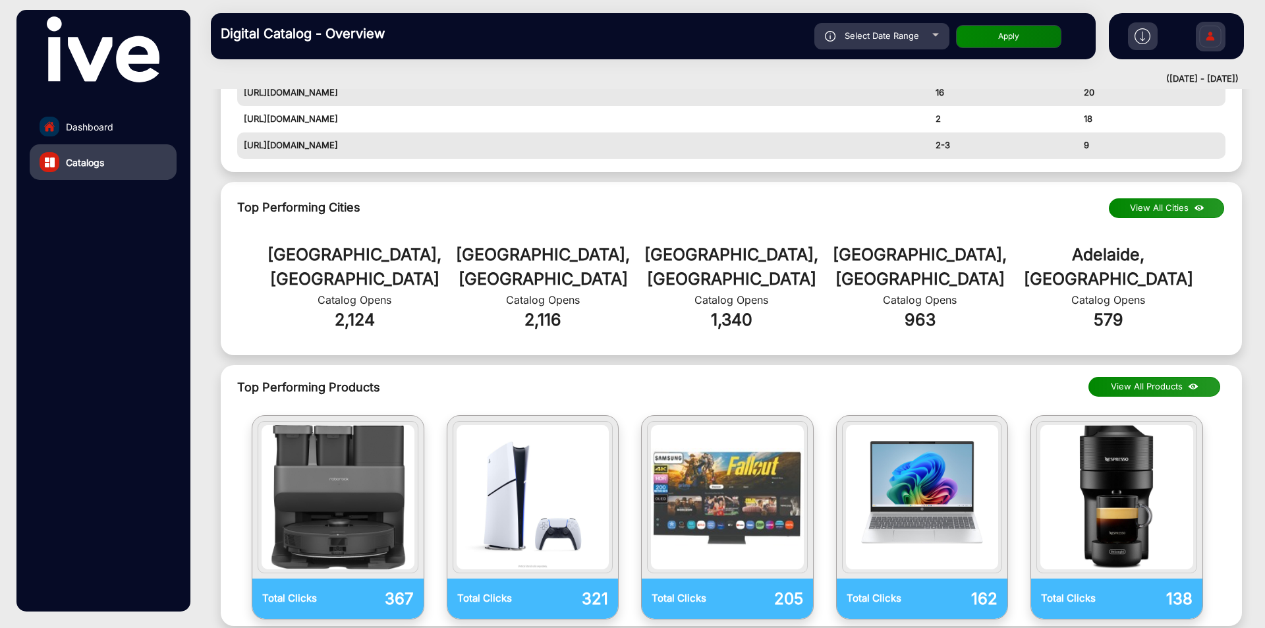
click at [89, 136] on link "Dashboard" at bounding box center [103, 127] width 147 height 36
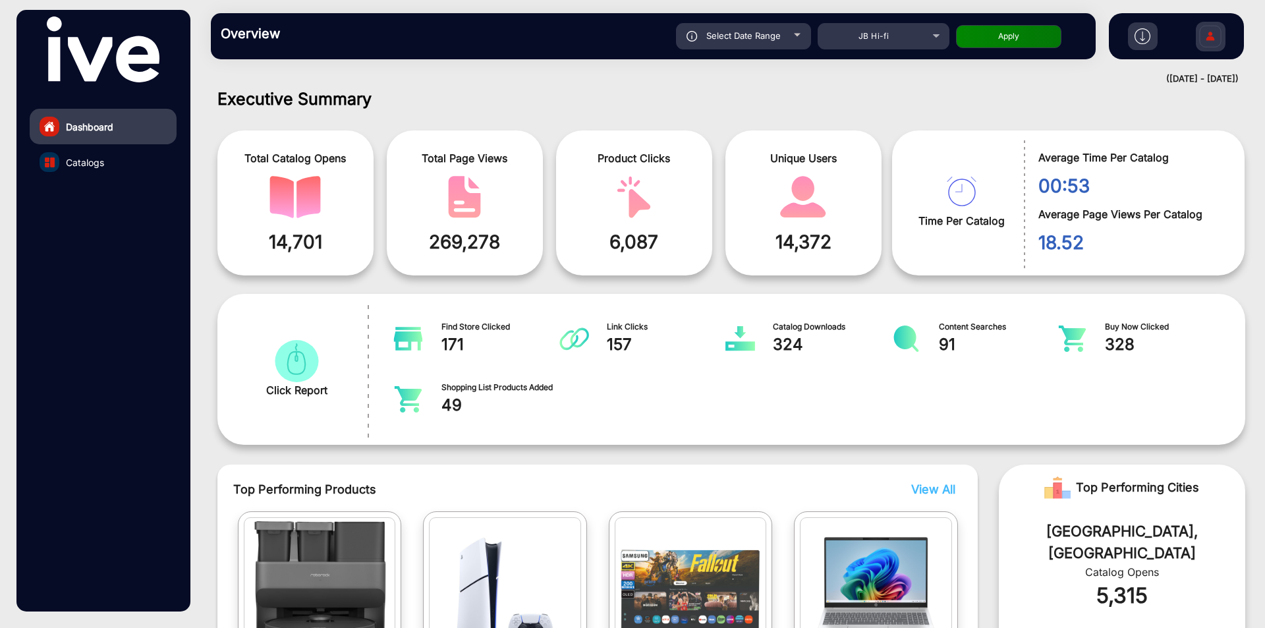
scroll to position [273, 0]
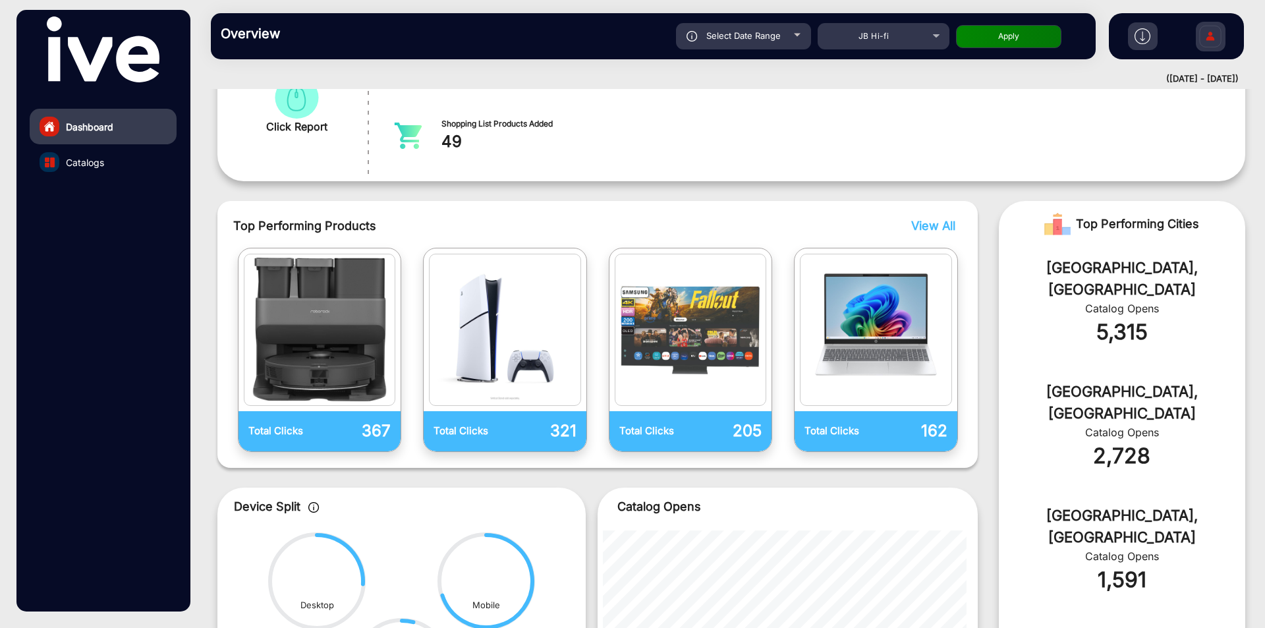
click at [1092, 272] on div "[GEOGRAPHIC_DATA], [GEOGRAPHIC_DATA]" at bounding box center [1121, 278] width 207 height 43
copy div "Melbourne"
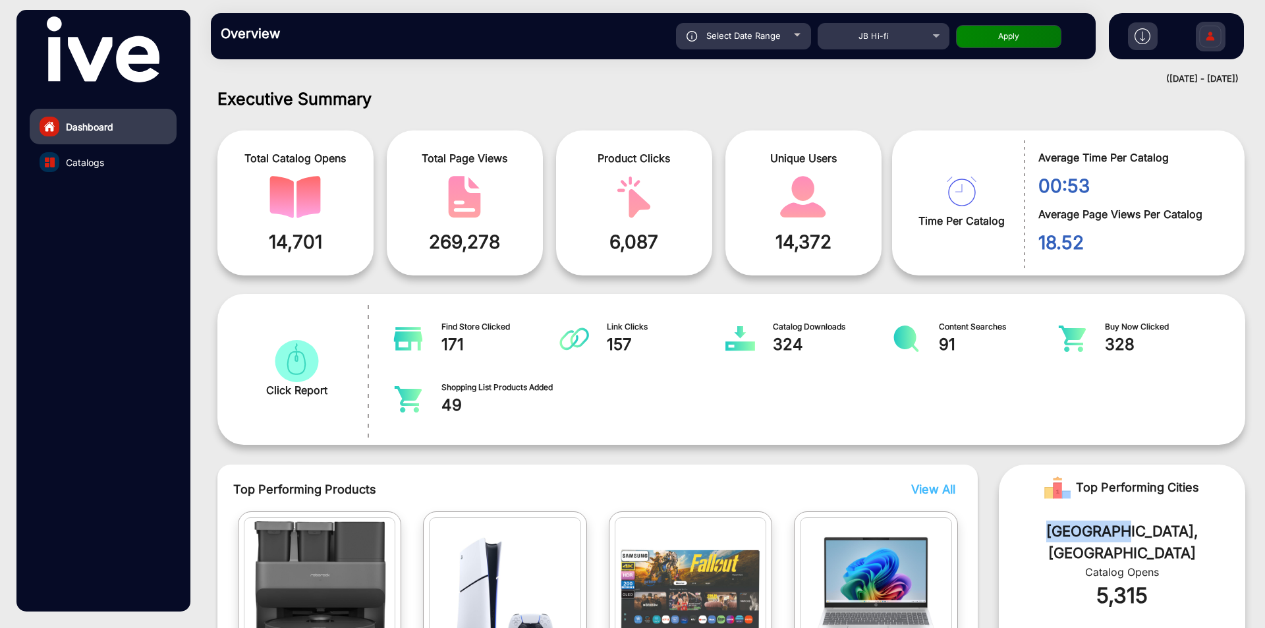
scroll to position [0, 0]
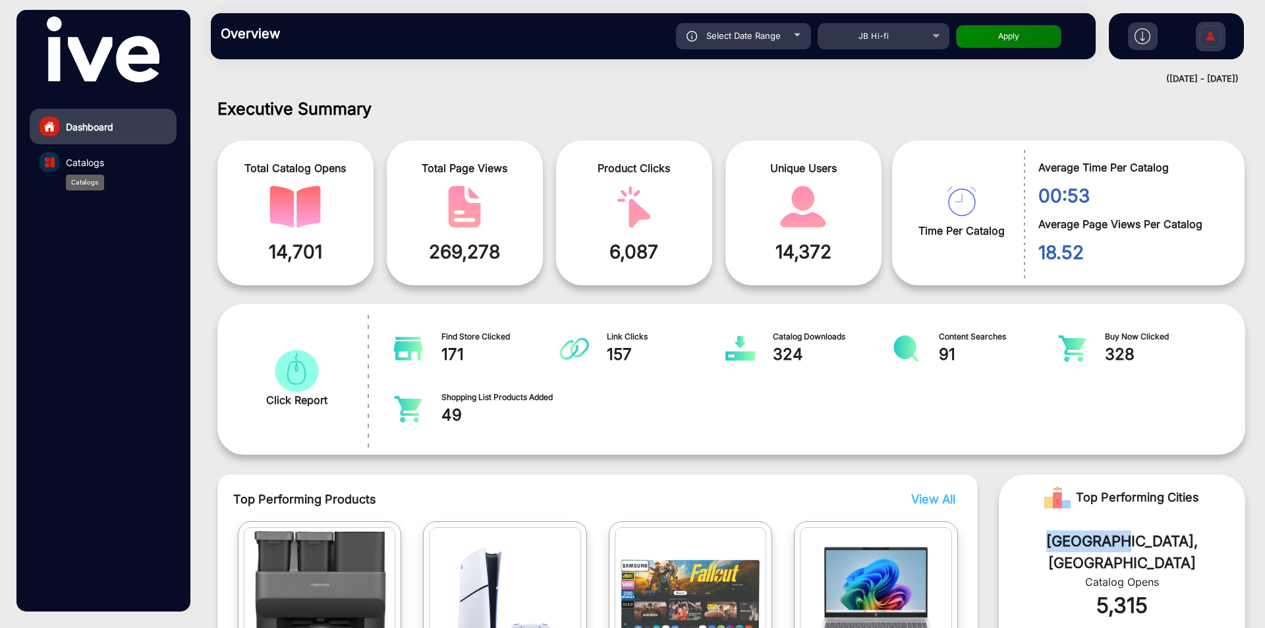
click at [103, 168] on span "Catalogs" at bounding box center [85, 162] width 38 height 14
